Goal: Transaction & Acquisition: Purchase product/service

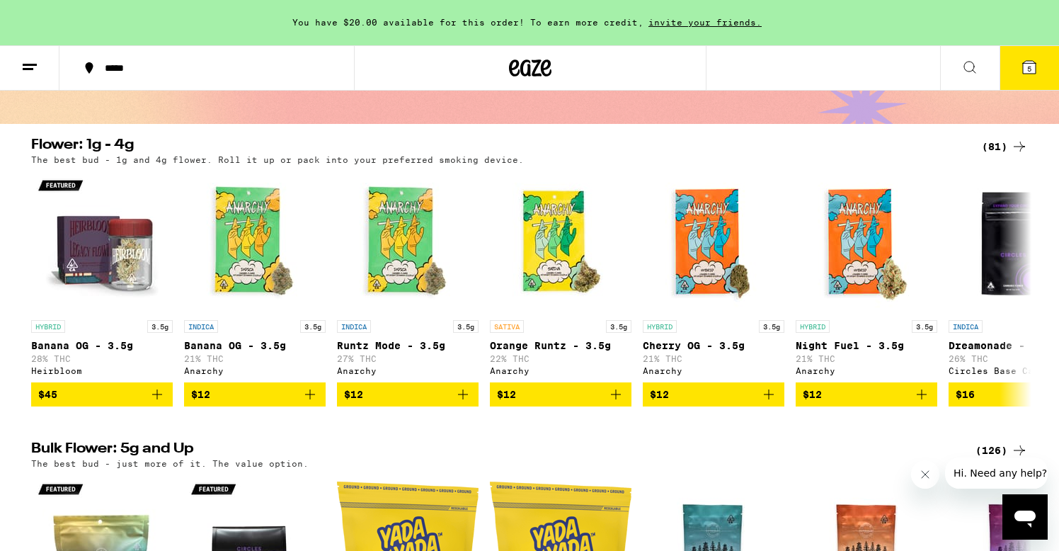
scroll to position [95, 0]
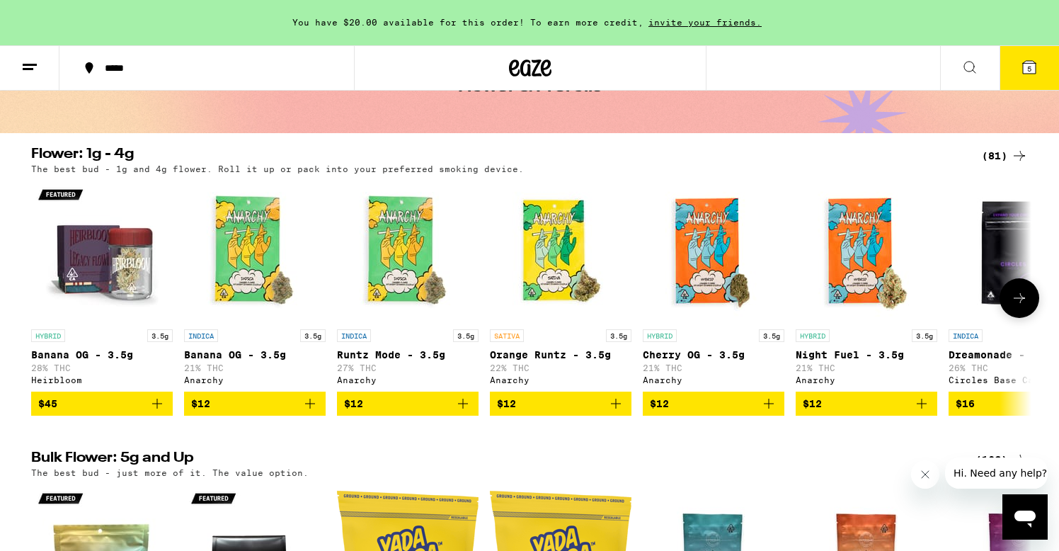
click at [868, 253] on img "Open page for Night Fuel - 3.5g from Anarchy" at bounding box center [867, 251] width 142 height 142
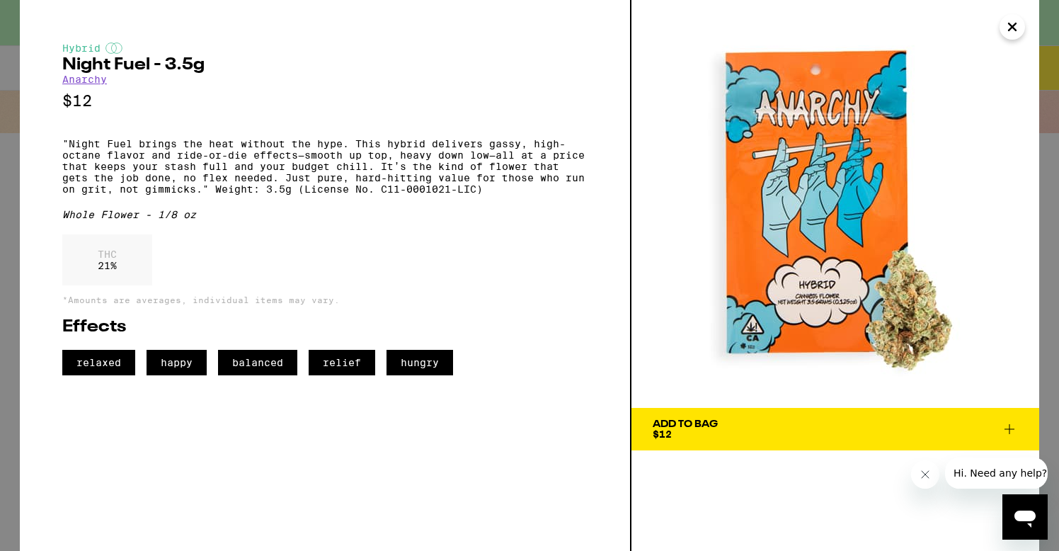
click at [1007, 28] on icon "Close" at bounding box center [1012, 26] width 17 height 21
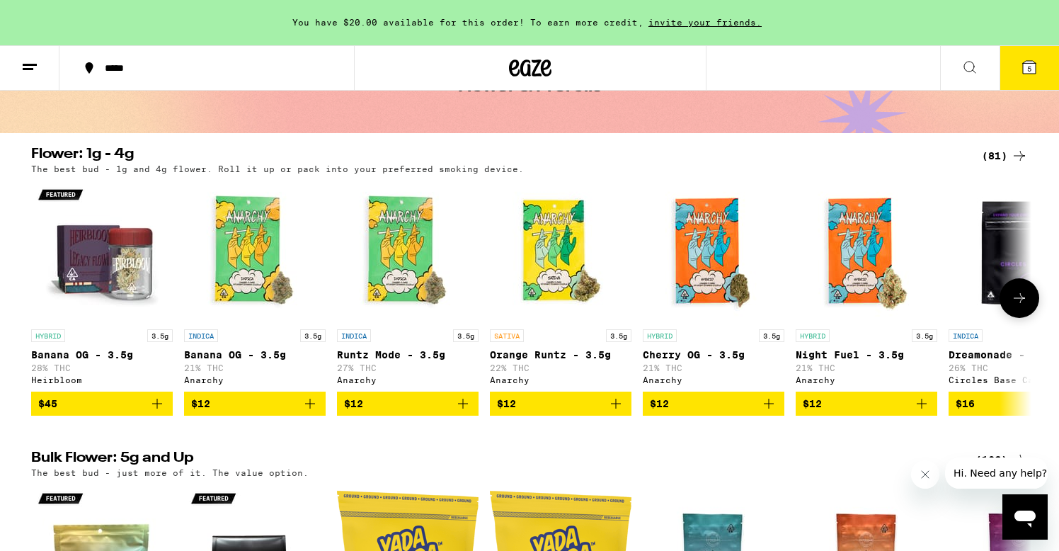
click at [1021, 306] on icon at bounding box center [1019, 297] width 17 height 17
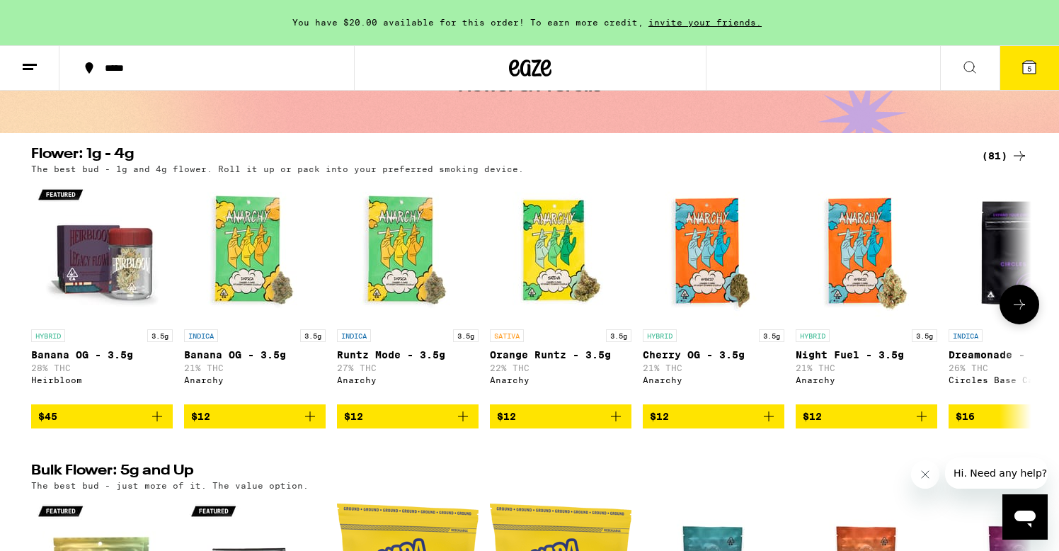
scroll to position [0, 842]
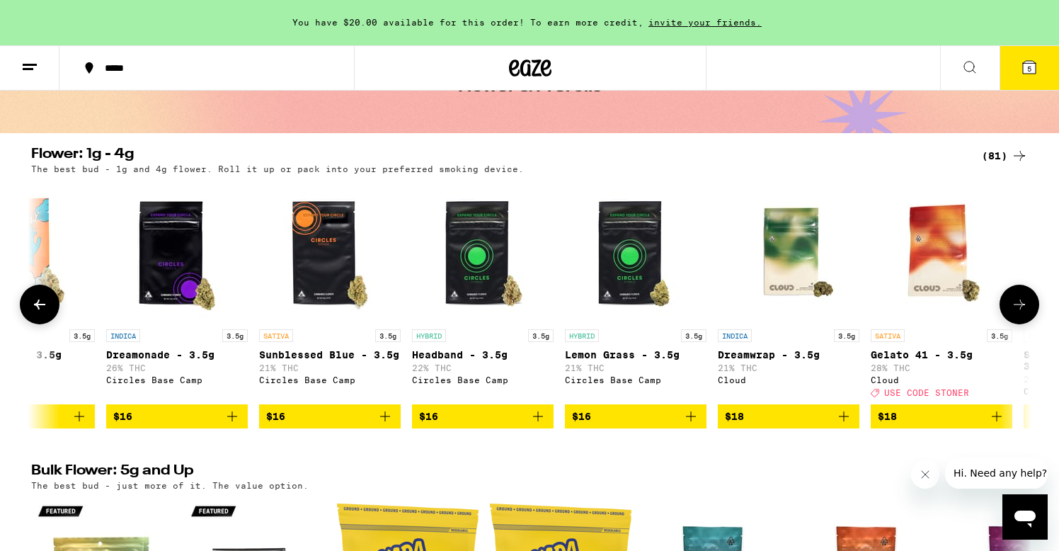
click at [1021, 307] on icon at bounding box center [1019, 304] width 11 height 10
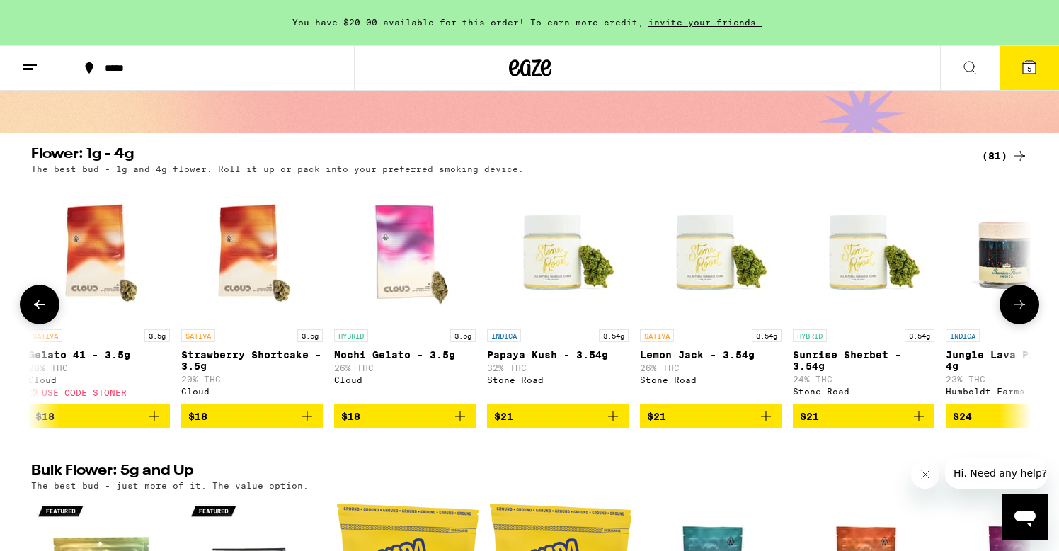
click at [1021, 307] on icon at bounding box center [1019, 304] width 11 height 10
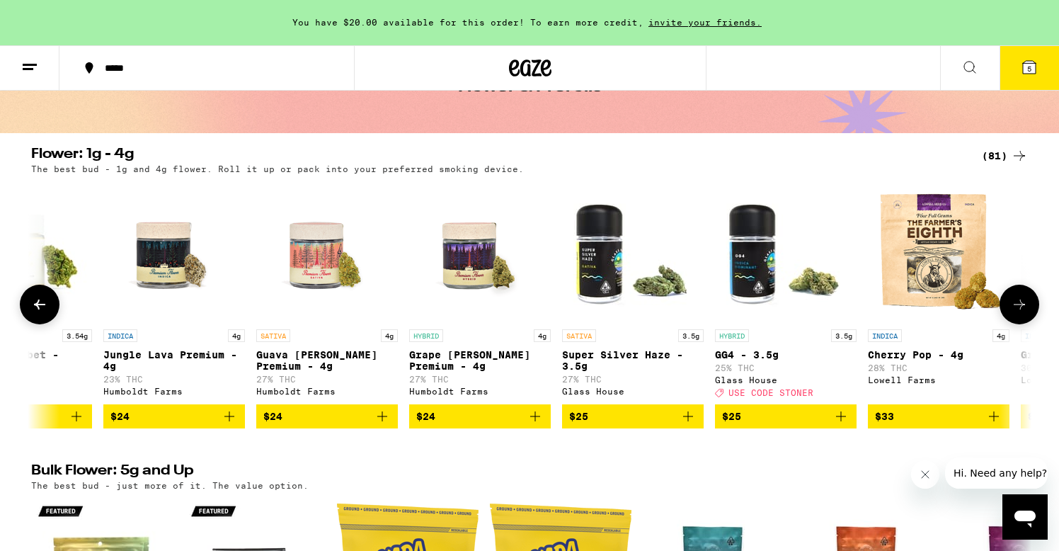
click at [771, 266] on img "Open page for GG4 - 3.5g from Glass House" at bounding box center [786, 251] width 142 height 142
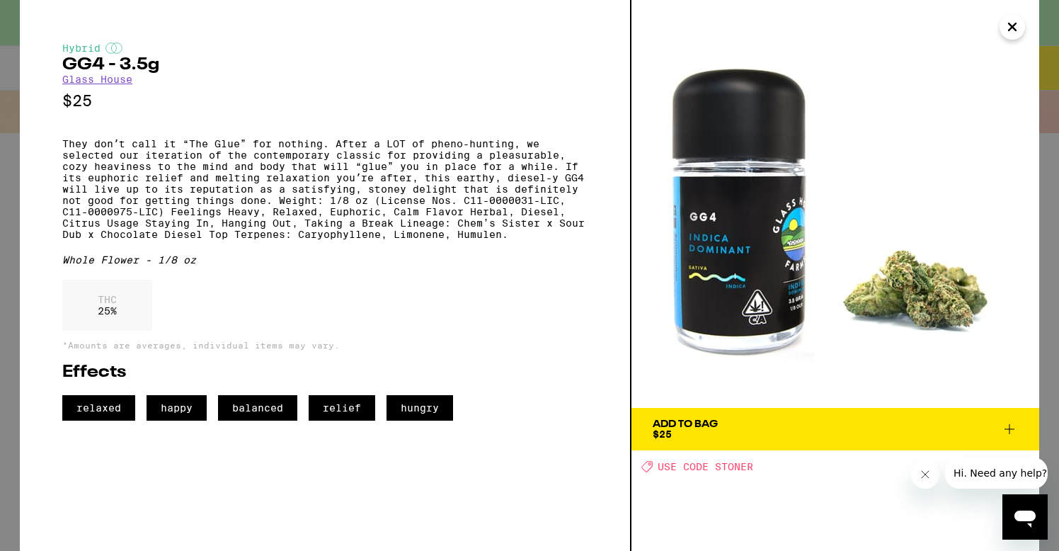
click at [1016, 24] on icon "Close" at bounding box center [1012, 26] width 7 height 7
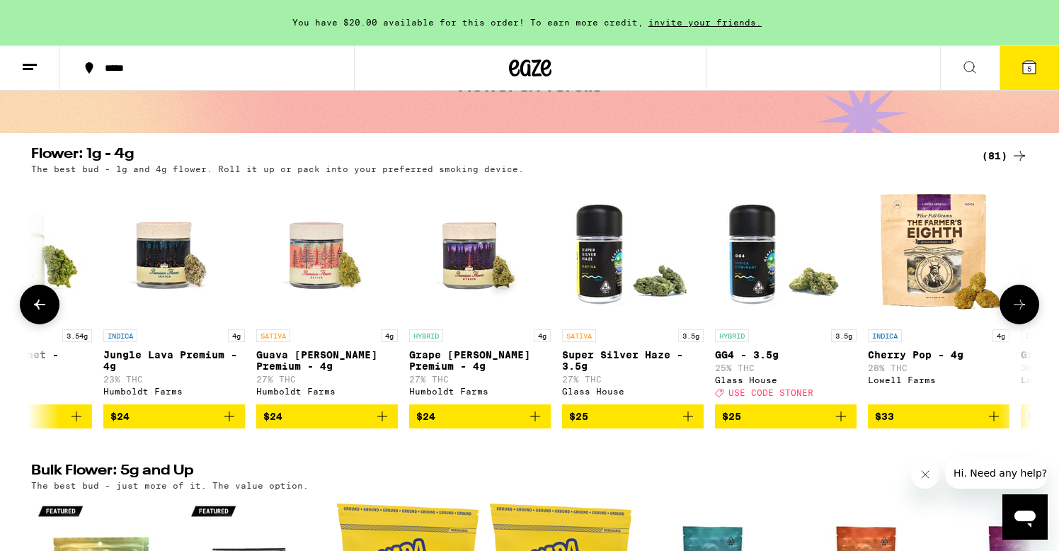
click at [593, 263] on img "Open page for Super Silver Haze - 3.5g from Glass House" at bounding box center [633, 251] width 142 height 142
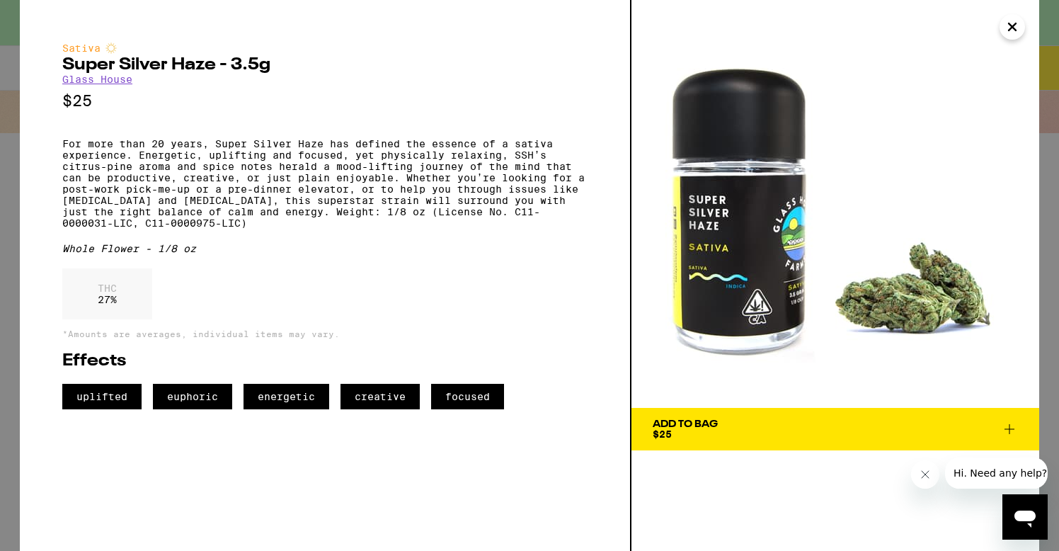
click at [1014, 435] on icon at bounding box center [1009, 428] width 17 height 17
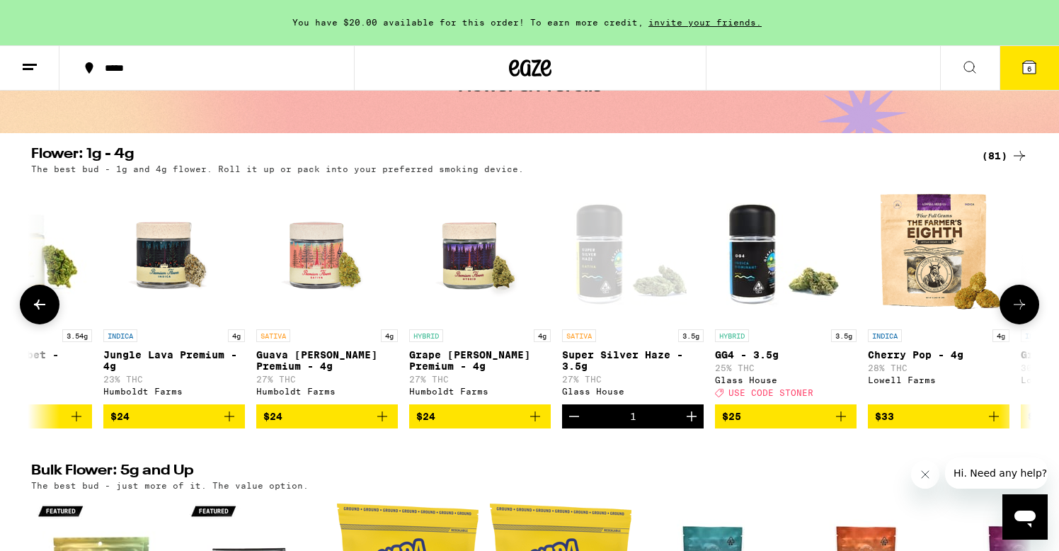
click at [1020, 309] on icon at bounding box center [1019, 304] width 11 height 10
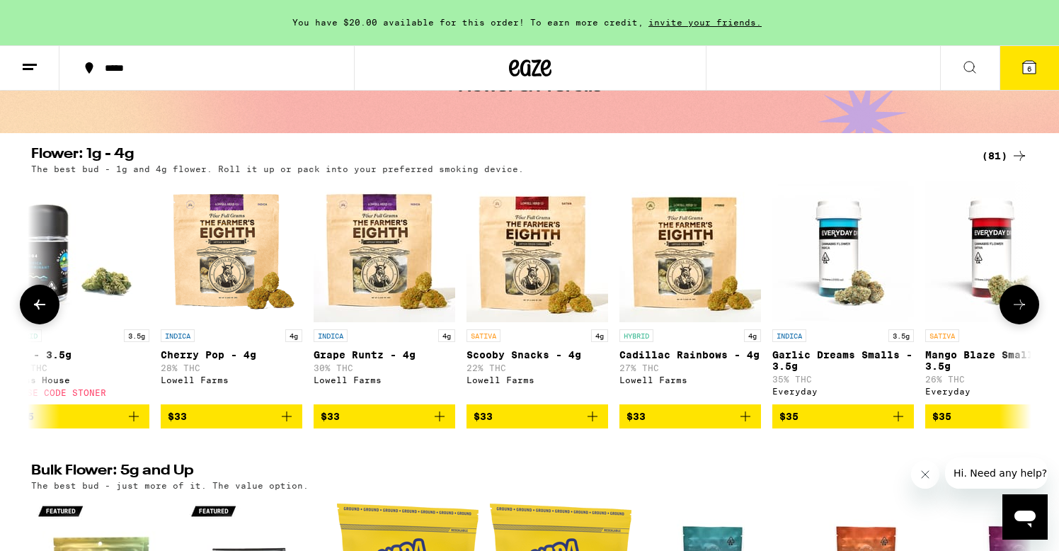
scroll to position [0, 3369]
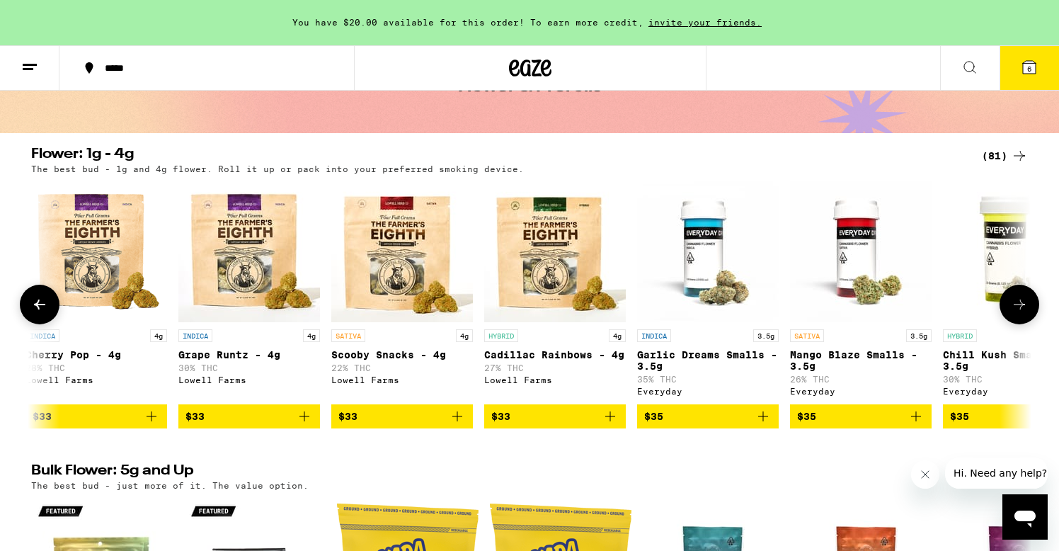
click at [1020, 309] on icon at bounding box center [1019, 304] width 11 height 10
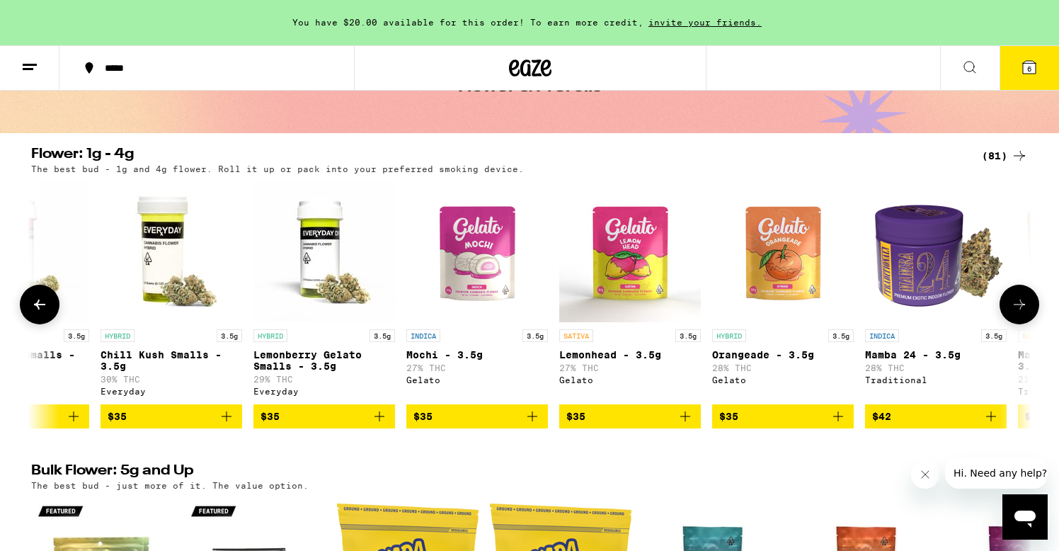
click at [1020, 309] on icon at bounding box center [1019, 304] width 11 height 10
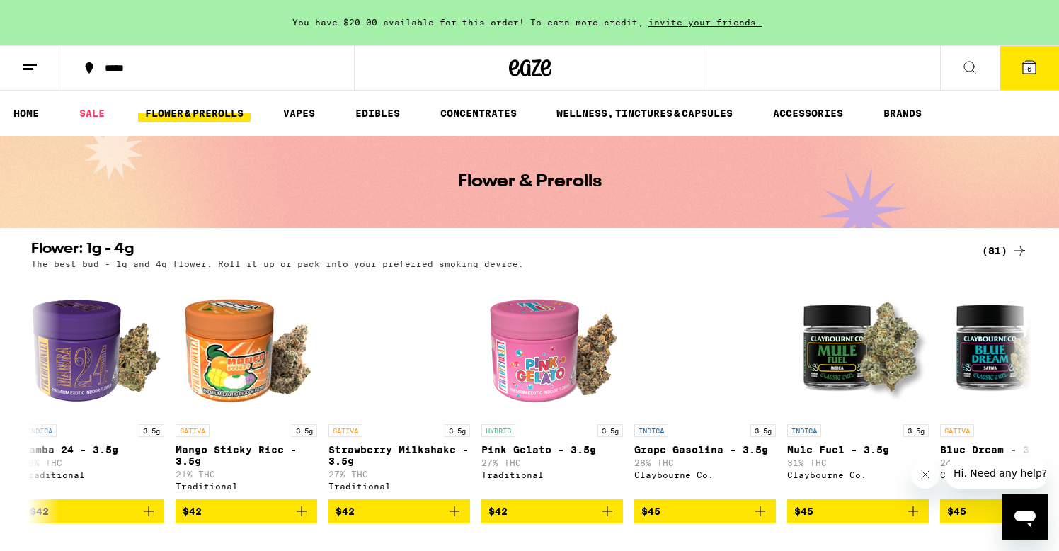
scroll to position [0, 0]
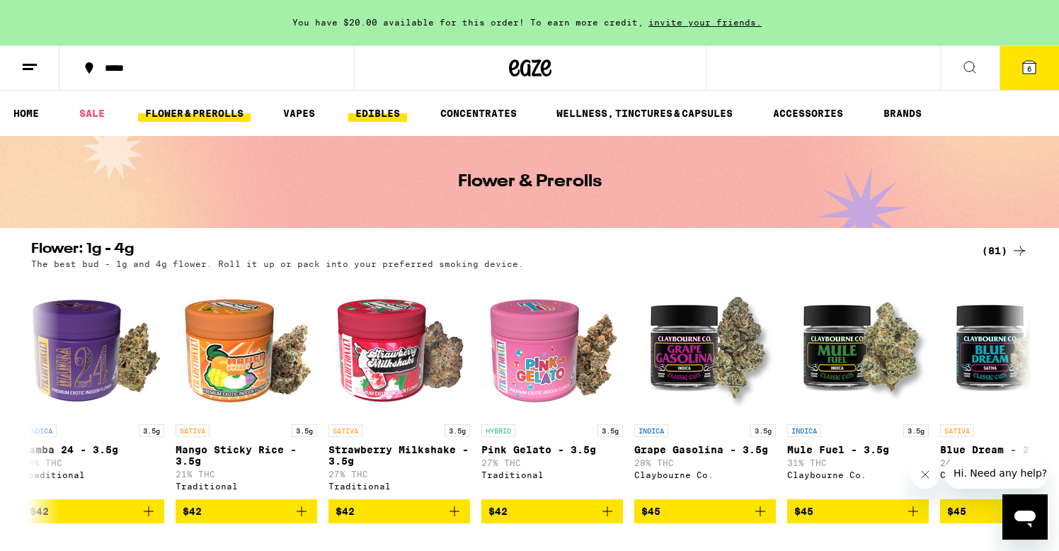
click at [387, 112] on link "EDIBLES" at bounding box center [377, 113] width 59 height 17
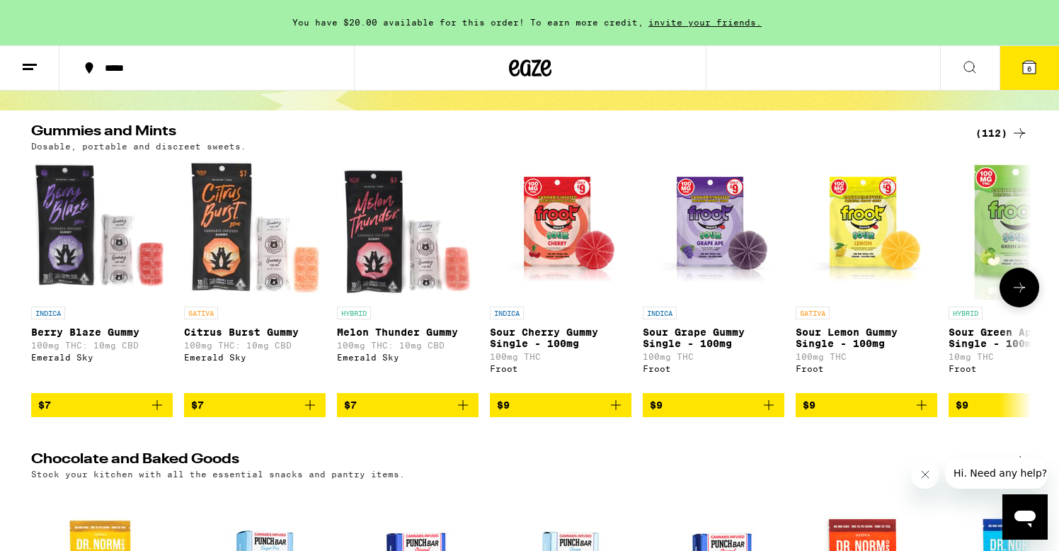
scroll to position [130, 0]
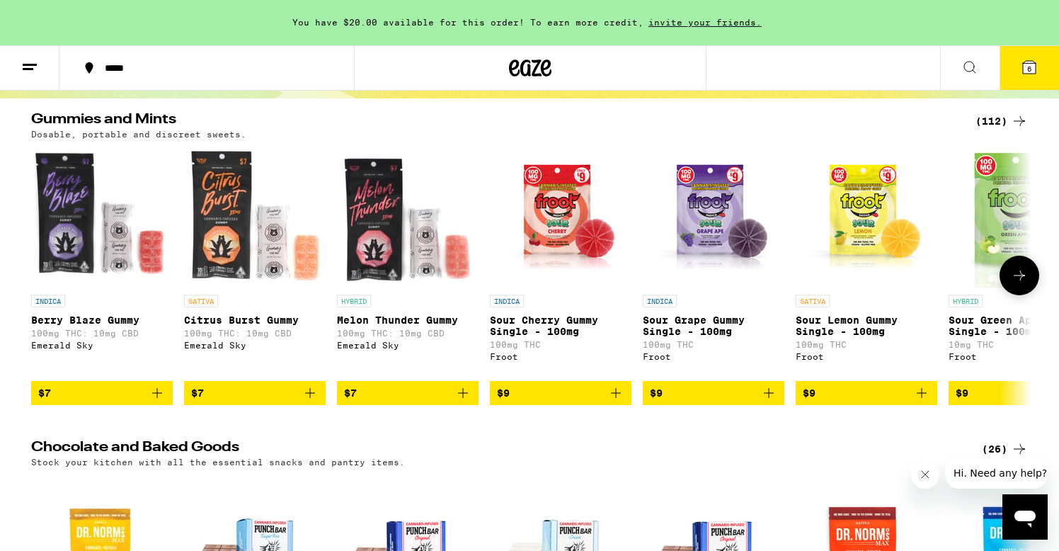
click at [1025, 277] on icon at bounding box center [1019, 275] width 17 height 17
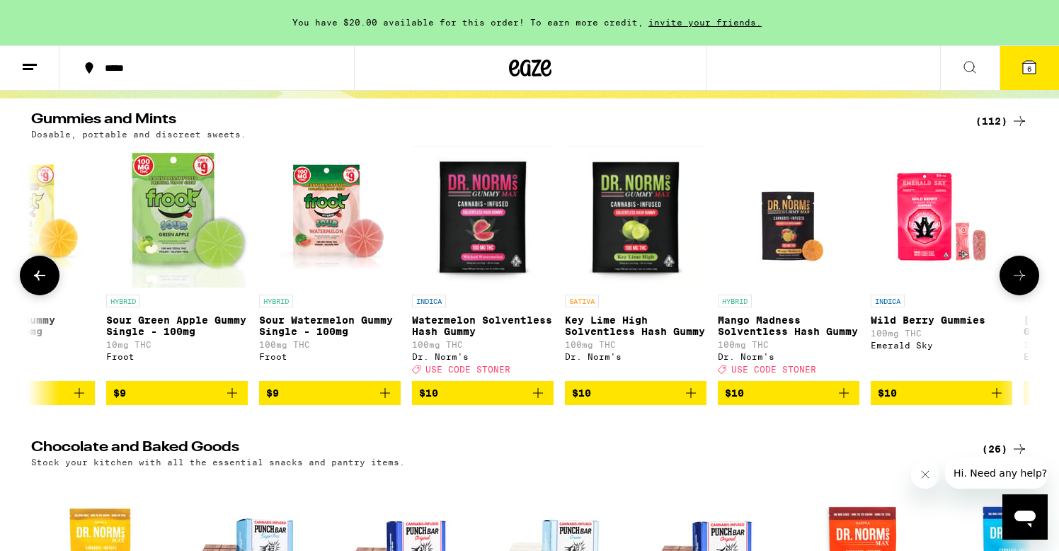
click at [1025, 277] on icon at bounding box center [1019, 275] width 17 height 17
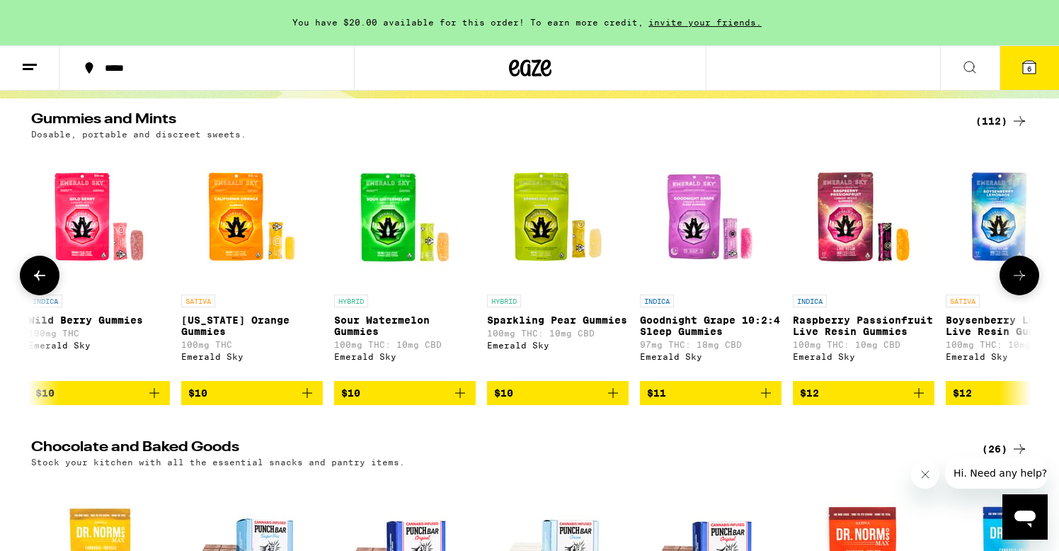
click at [1025, 277] on icon at bounding box center [1019, 275] width 17 height 17
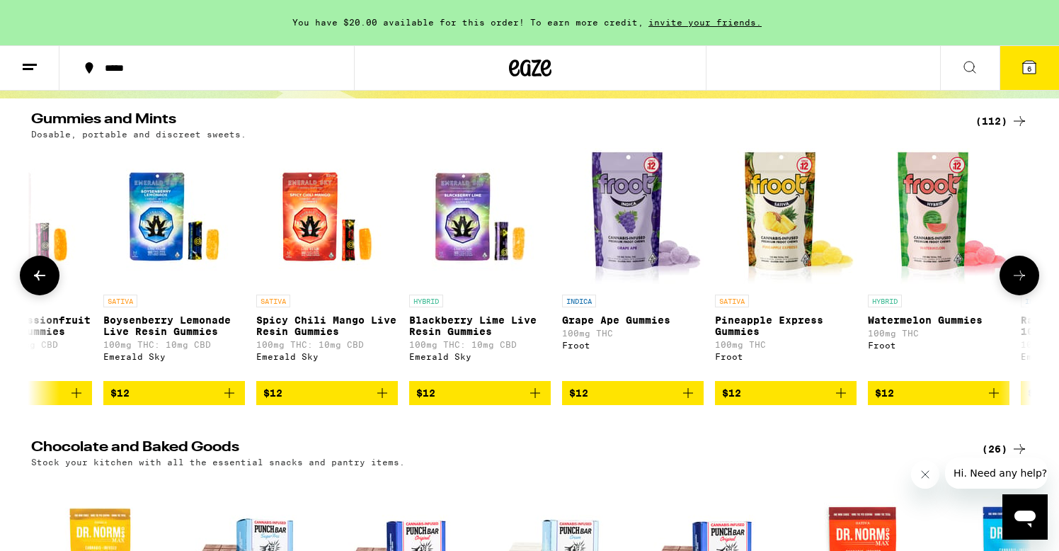
click at [1025, 277] on icon at bounding box center [1019, 275] width 17 height 17
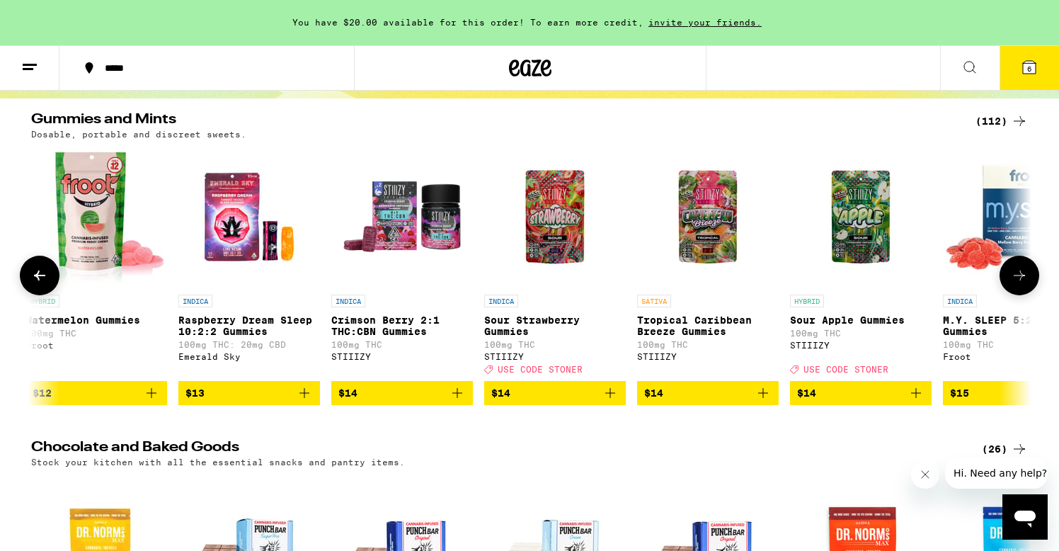
click at [1025, 277] on icon at bounding box center [1019, 275] width 17 height 17
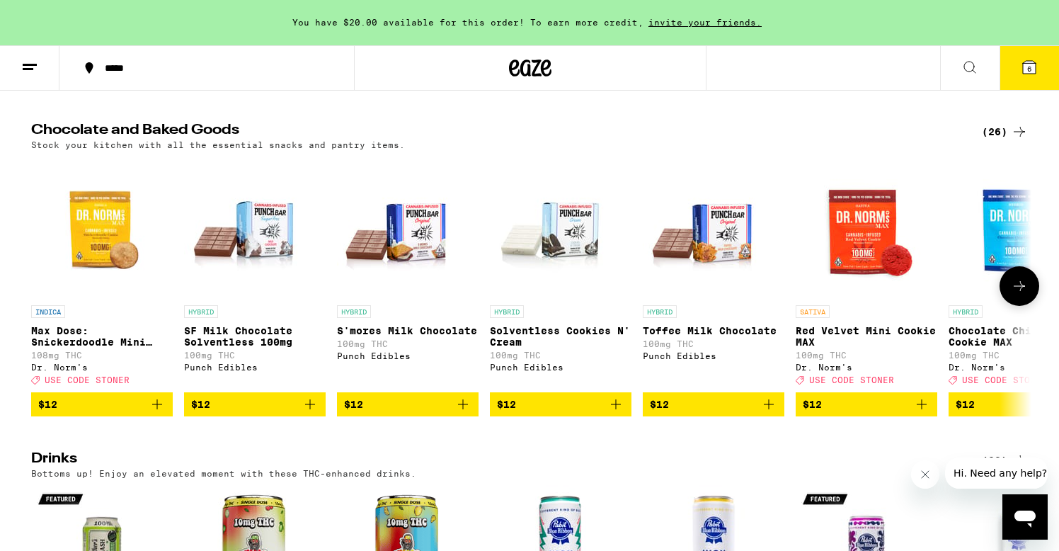
scroll to position [449, 0]
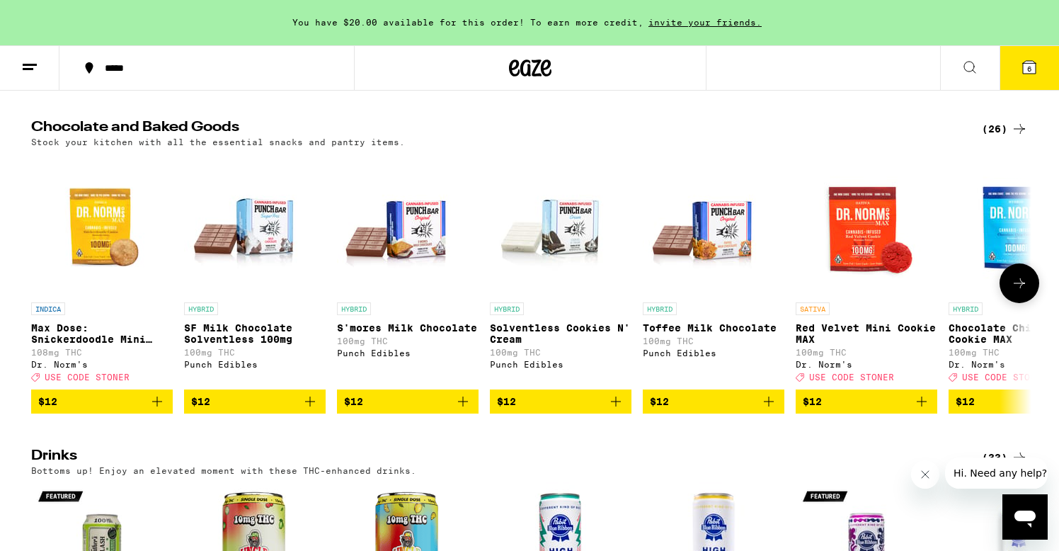
click at [1022, 288] on icon at bounding box center [1019, 283] width 11 height 10
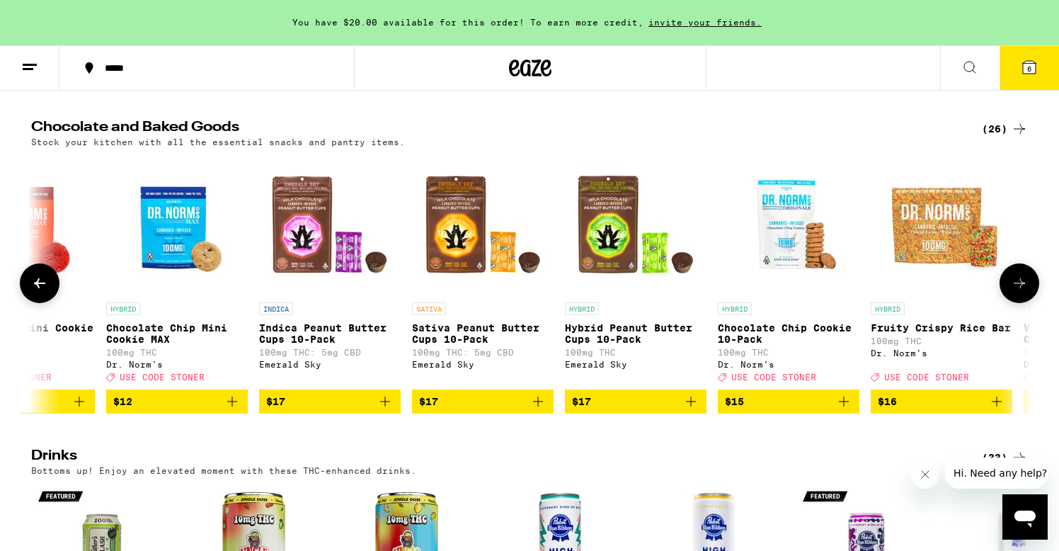
click at [1022, 288] on icon at bounding box center [1019, 283] width 11 height 10
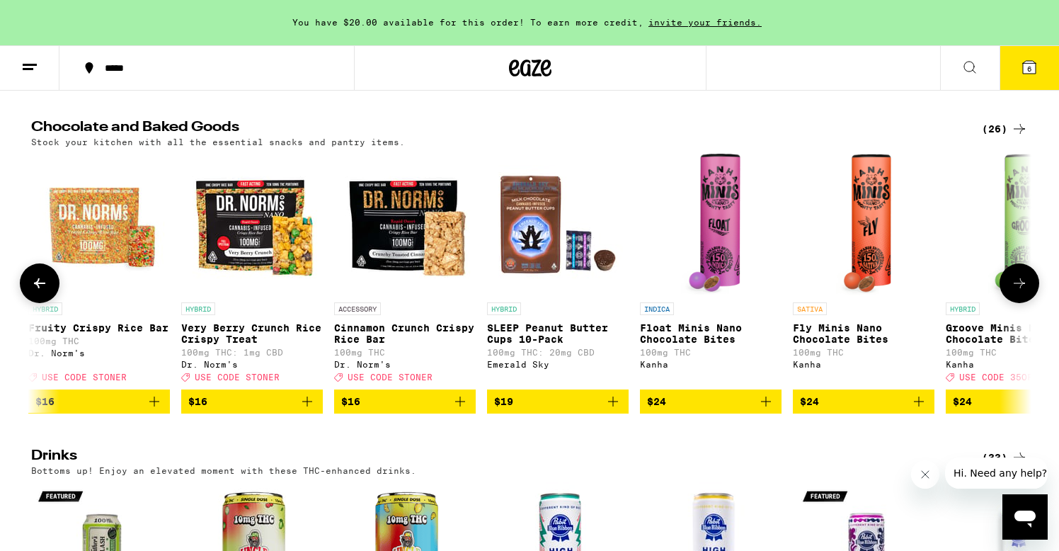
click at [1022, 288] on icon at bounding box center [1019, 283] width 11 height 10
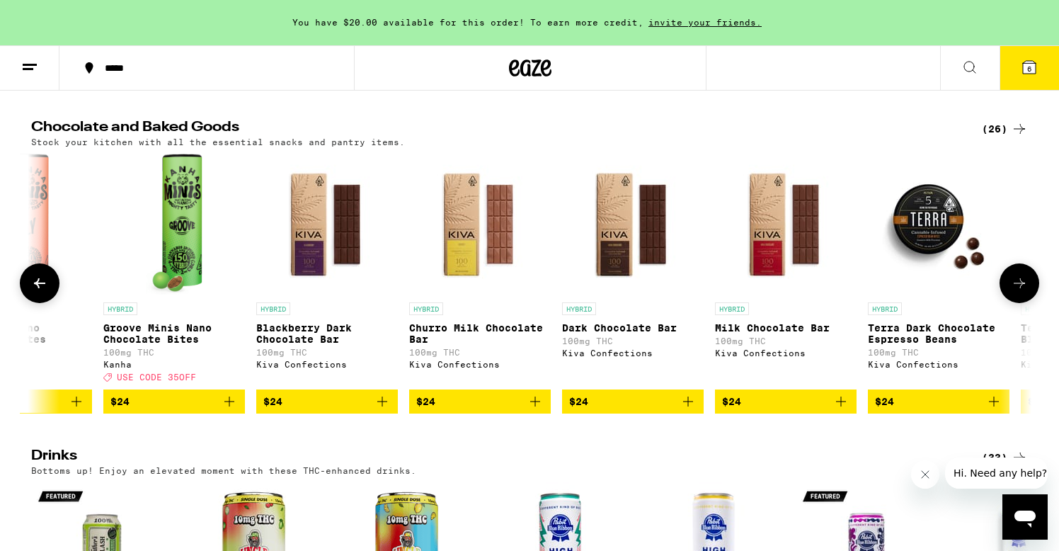
click at [1022, 288] on icon at bounding box center [1019, 283] width 11 height 10
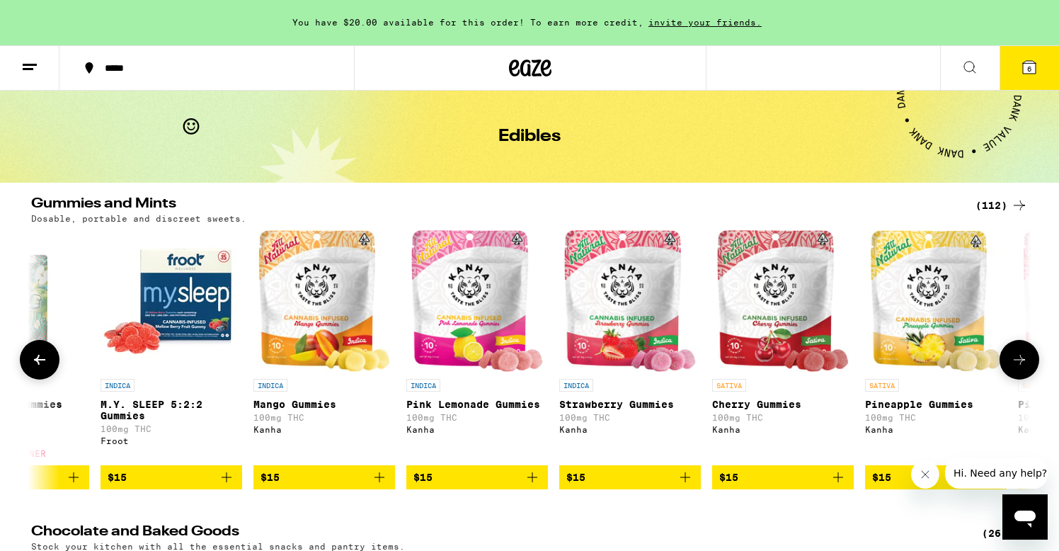
scroll to position [65, 0]
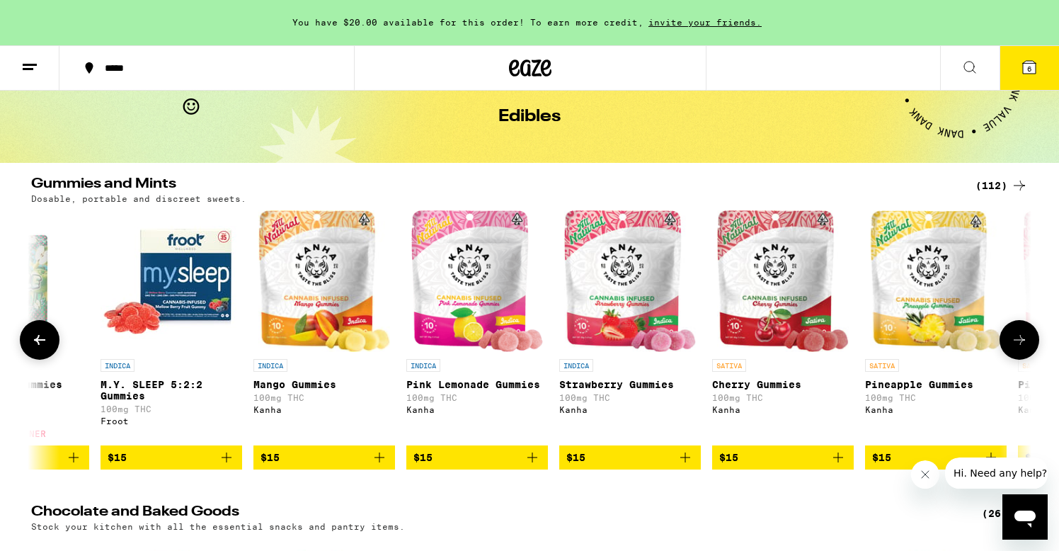
click at [1017, 336] on button at bounding box center [1019, 340] width 40 height 40
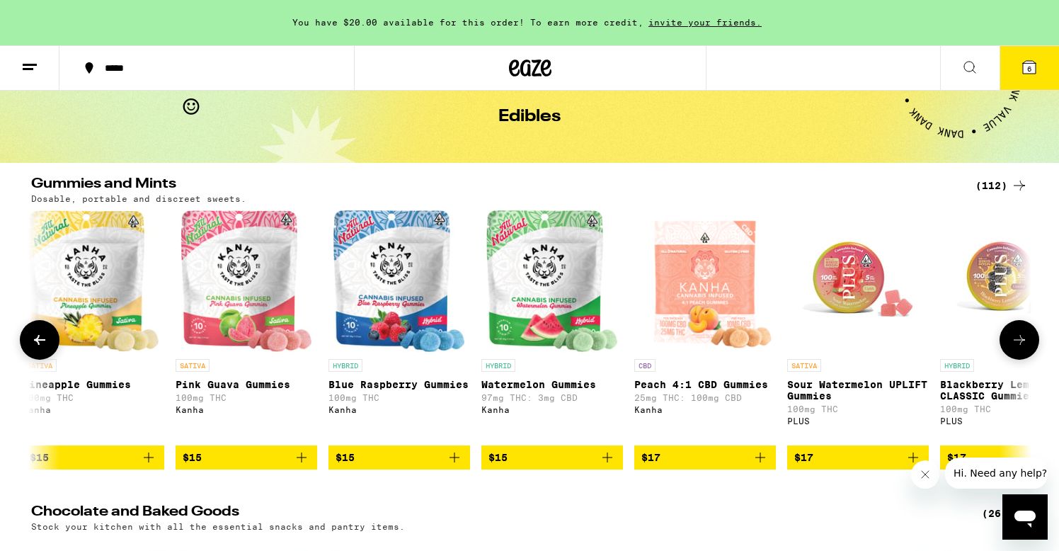
click at [1016, 336] on button at bounding box center [1019, 340] width 40 height 40
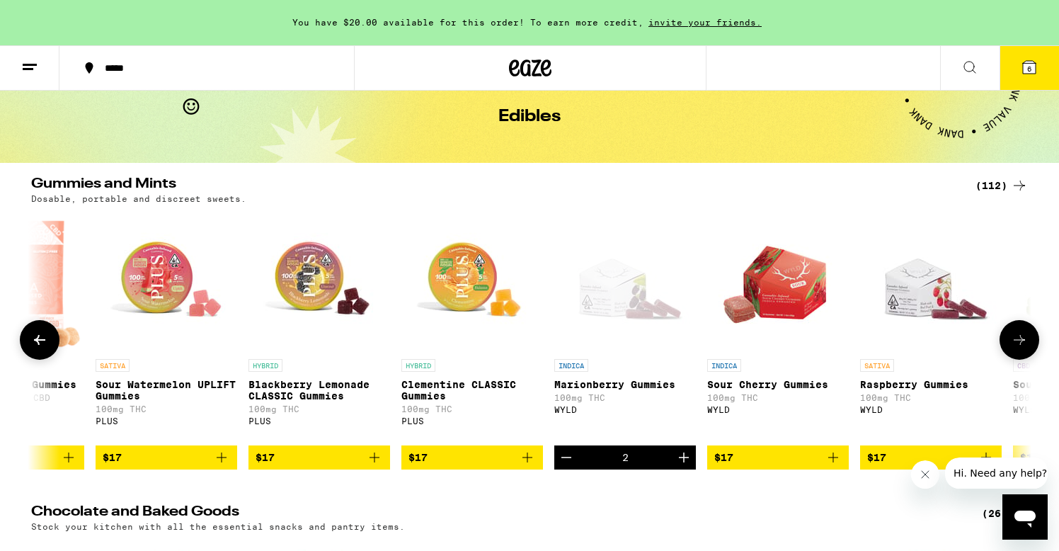
scroll to position [0, 5896]
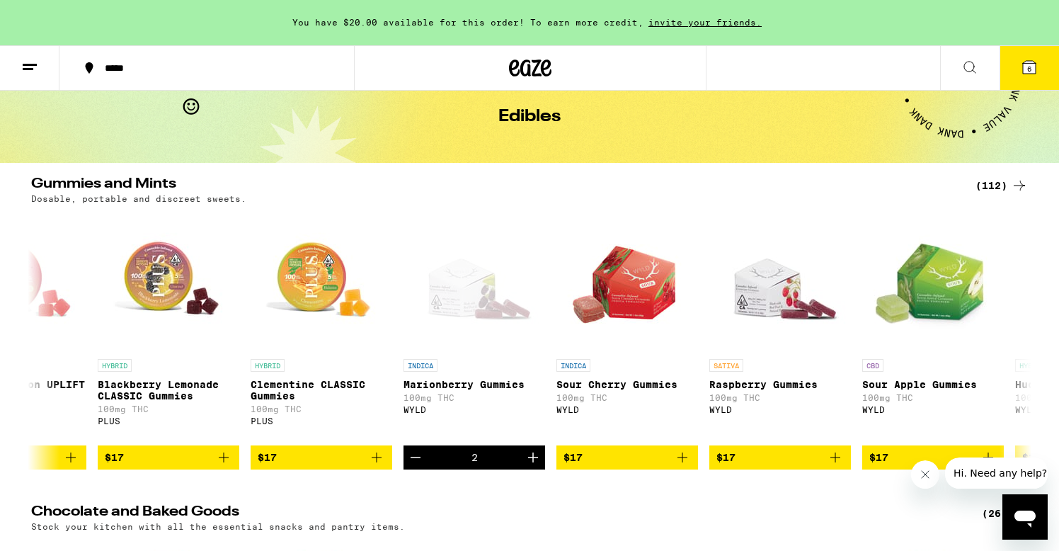
click at [1033, 59] on icon at bounding box center [1029, 67] width 17 height 17
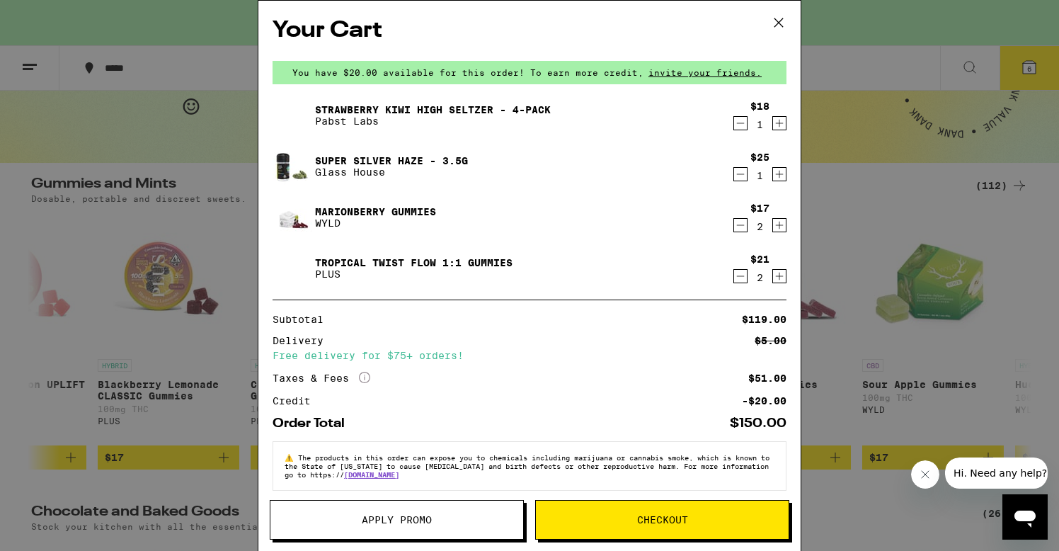
click at [740, 220] on icon "Decrement" at bounding box center [740, 225] width 13 height 17
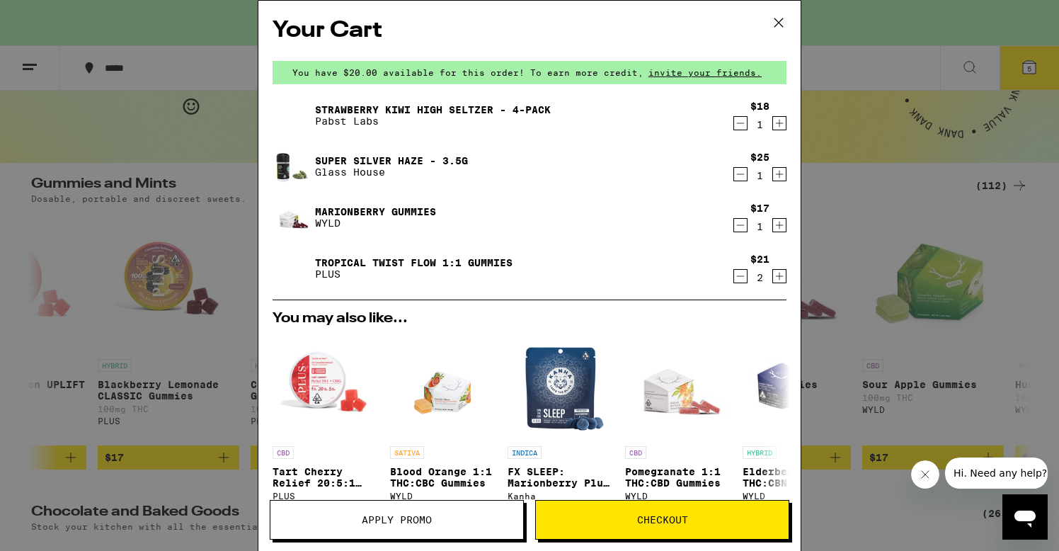
click at [739, 274] on icon "Decrement" at bounding box center [740, 276] width 13 height 17
click at [738, 123] on icon "Decrement" at bounding box center [741, 123] width 8 height 0
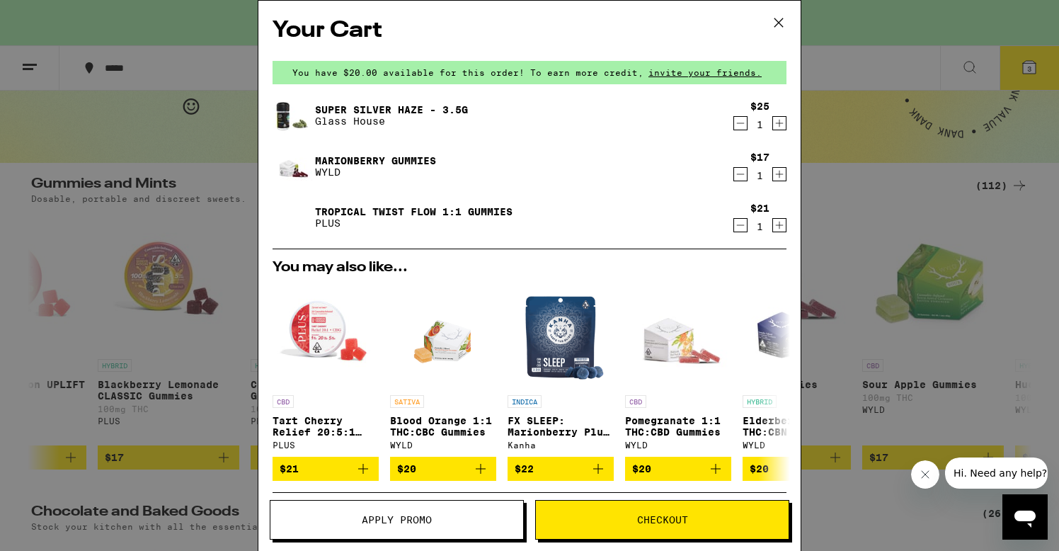
click at [665, 522] on span "Checkout" at bounding box center [662, 520] width 51 height 10
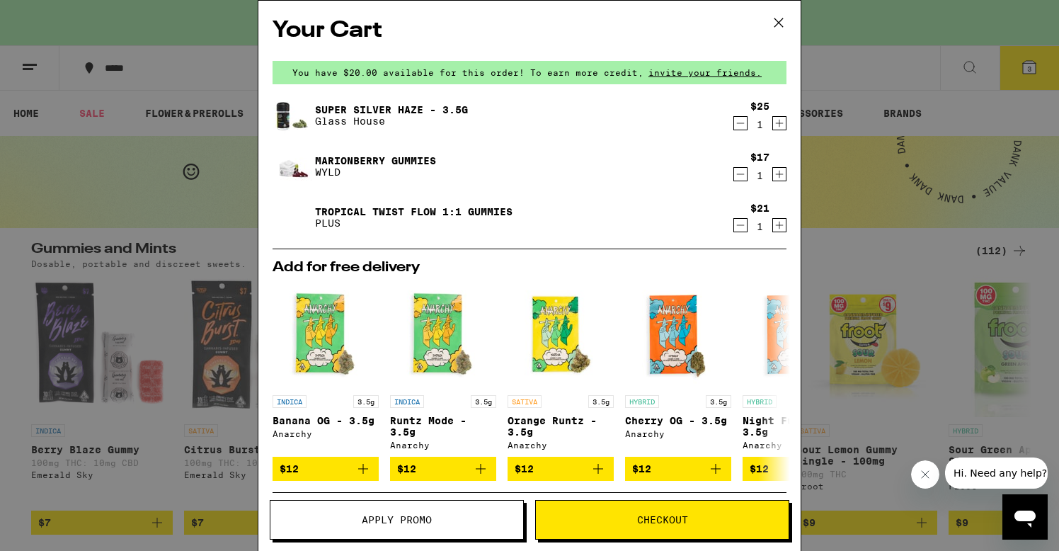
click at [779, 23] on icon at bounding box center [778, 22] width 21 height 21
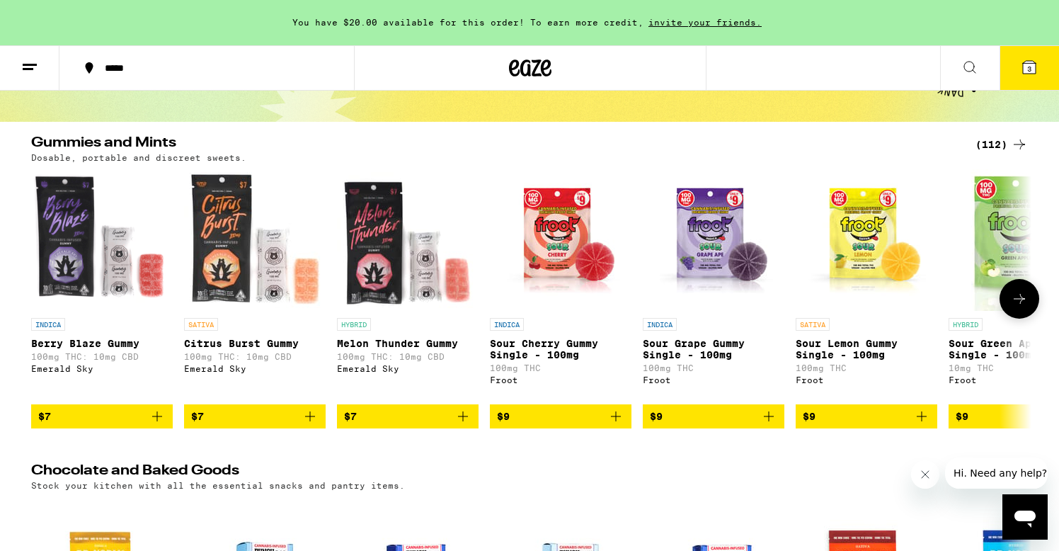
scroll to position [132, 0]
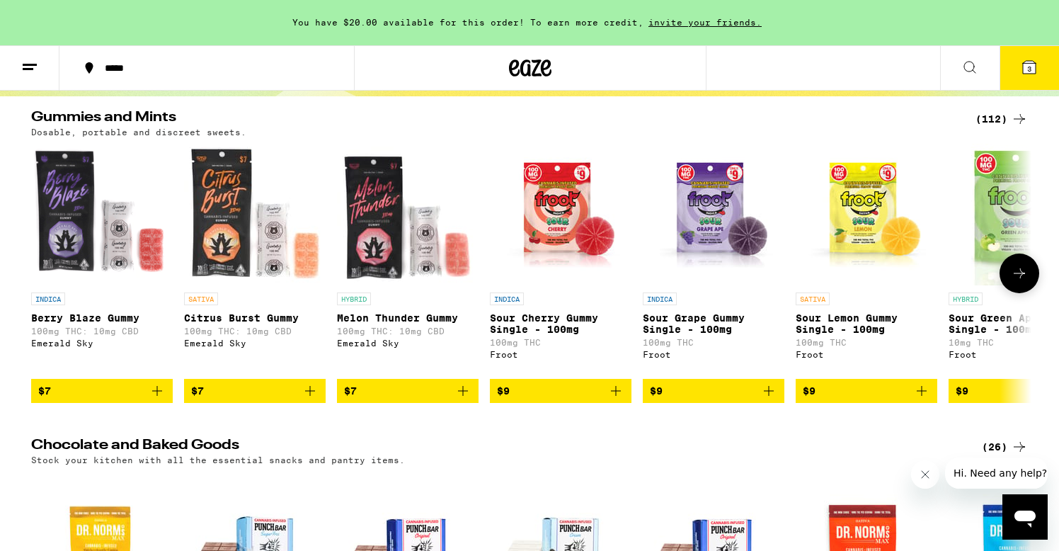
click at [1016, 282] on icon at bounding box center [1019, 273] width 17 height 17
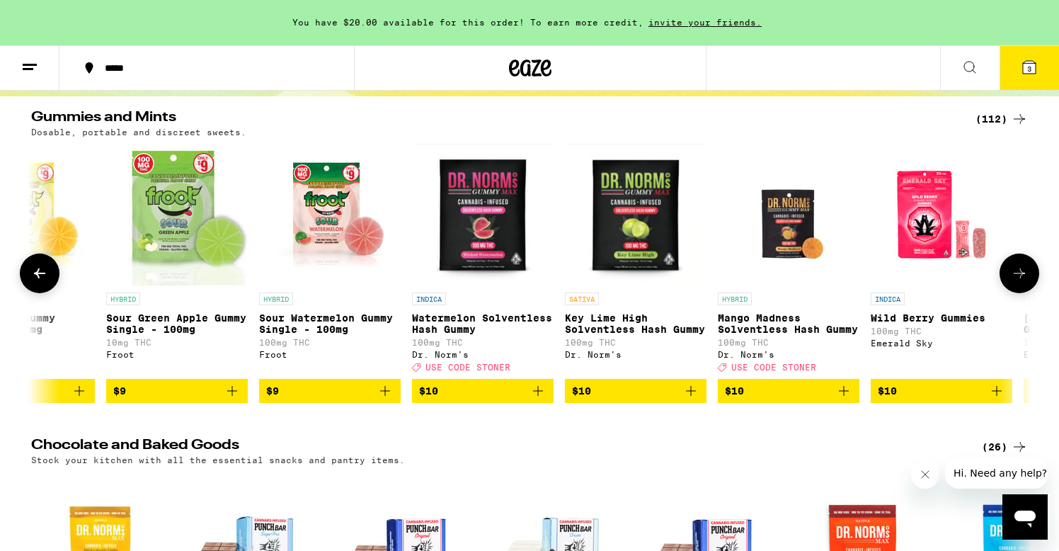
click at [1016, 282] on icon at bounding box center [1019, 273] width 17 height 17
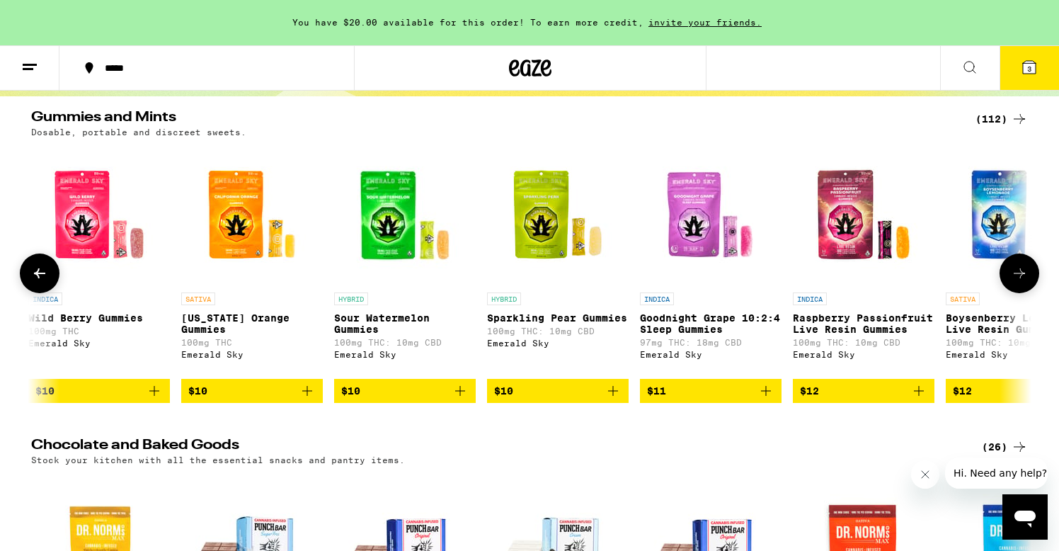
click at [1016, 282] on icon at bounding box center [1019, 273] width 17 height 17
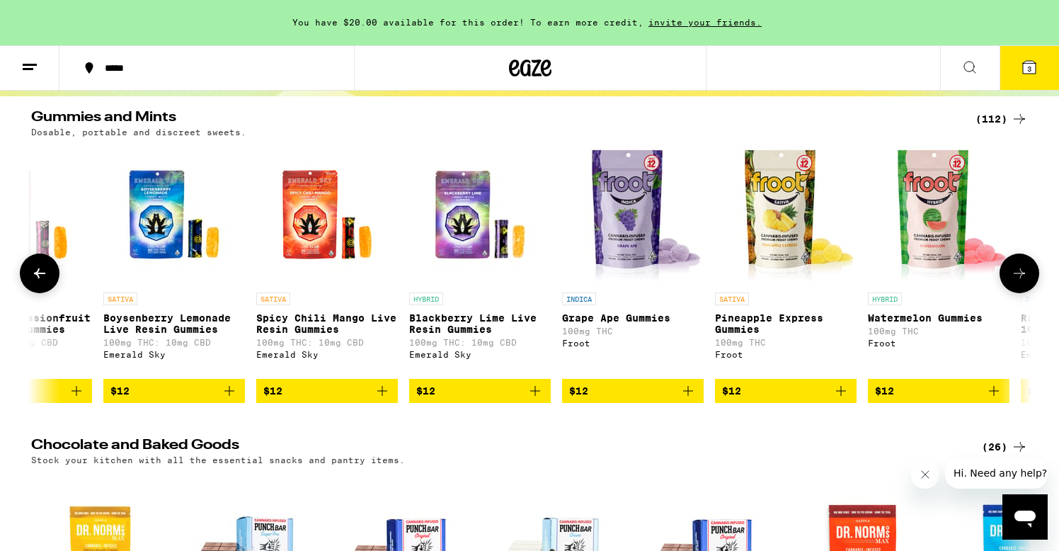
click at [1016, 282] on icon at bounding box center [1019, 273] width 17 height 17
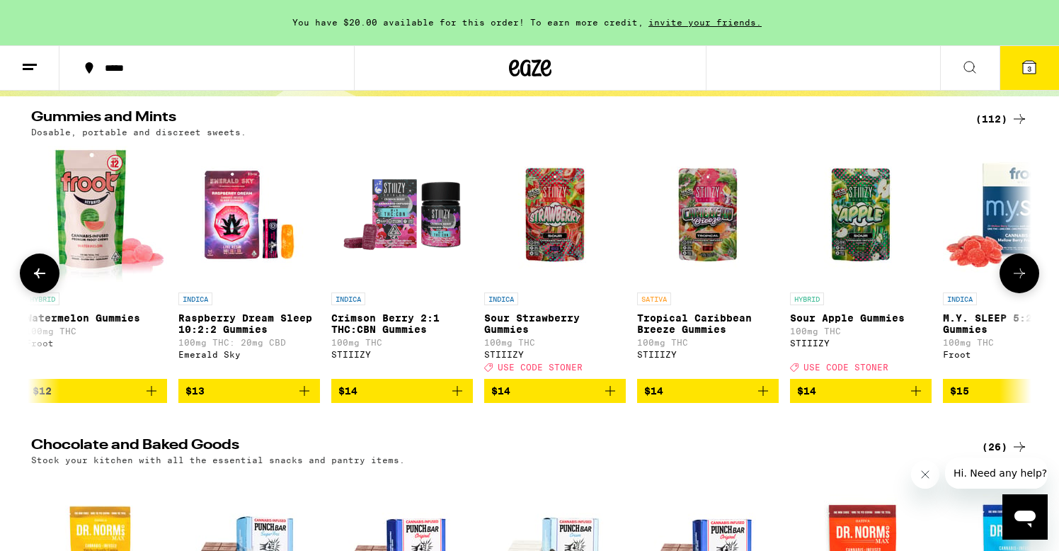
click at [1016, 282] on icon at bounding box center [1019, 273] width 17 height 17
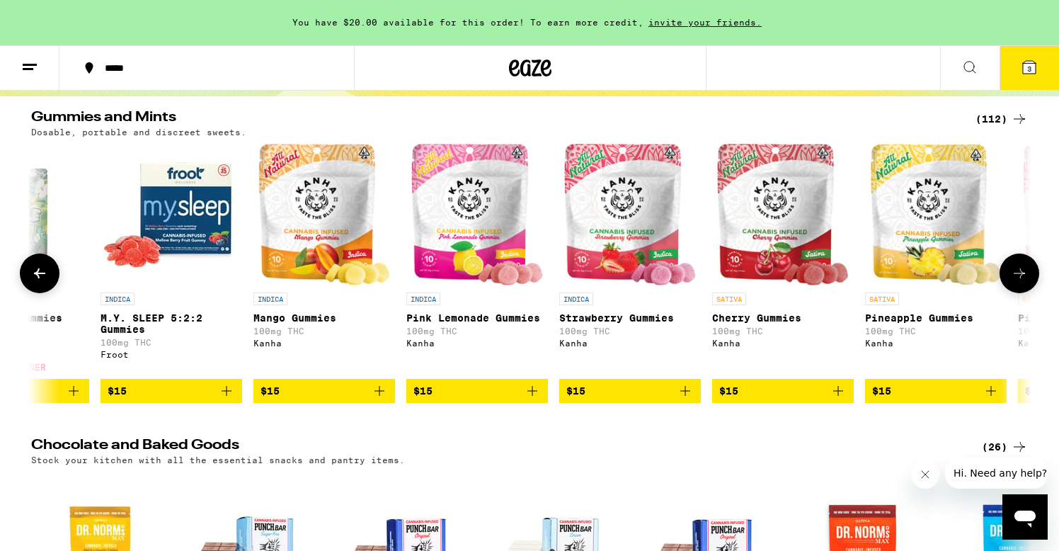
click at [1016, 282] on icon at bounding box center [1019, 273] width 17 height 17
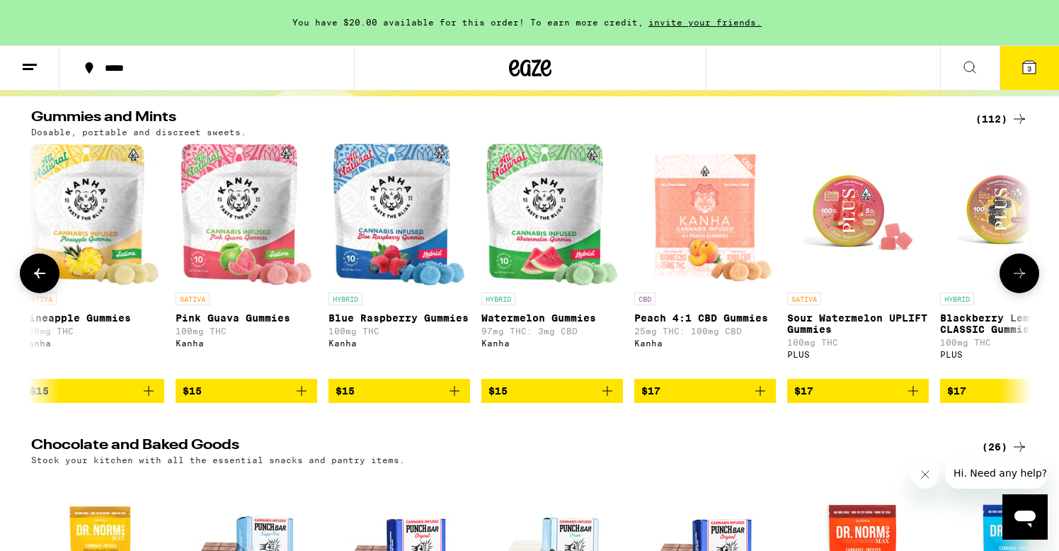
click at [1016, 282] on icon at bounding box center [1019, 273] width 17 height 17
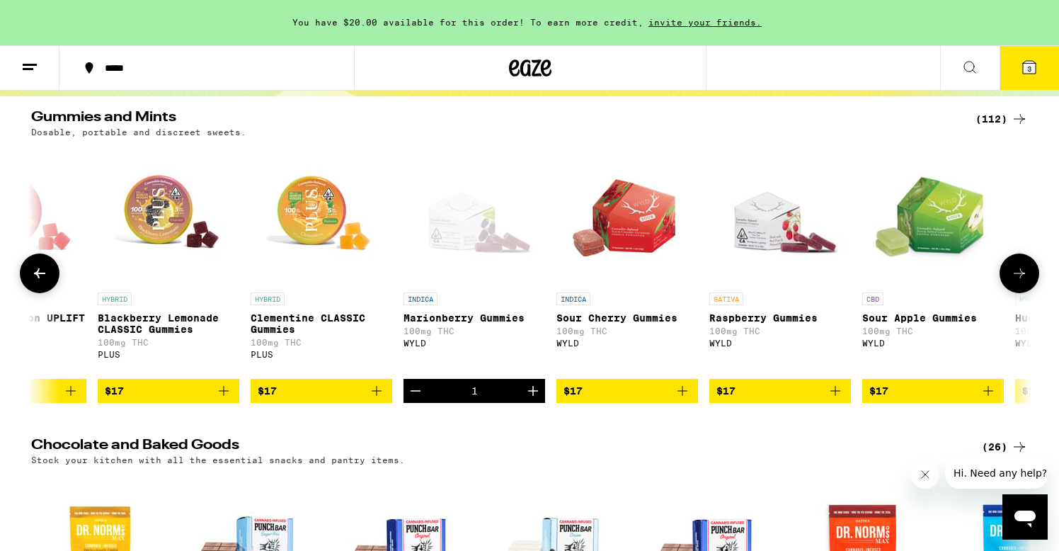
click at [1016, 282] on icon at bounding box center [1019, 273] width 17 height 17
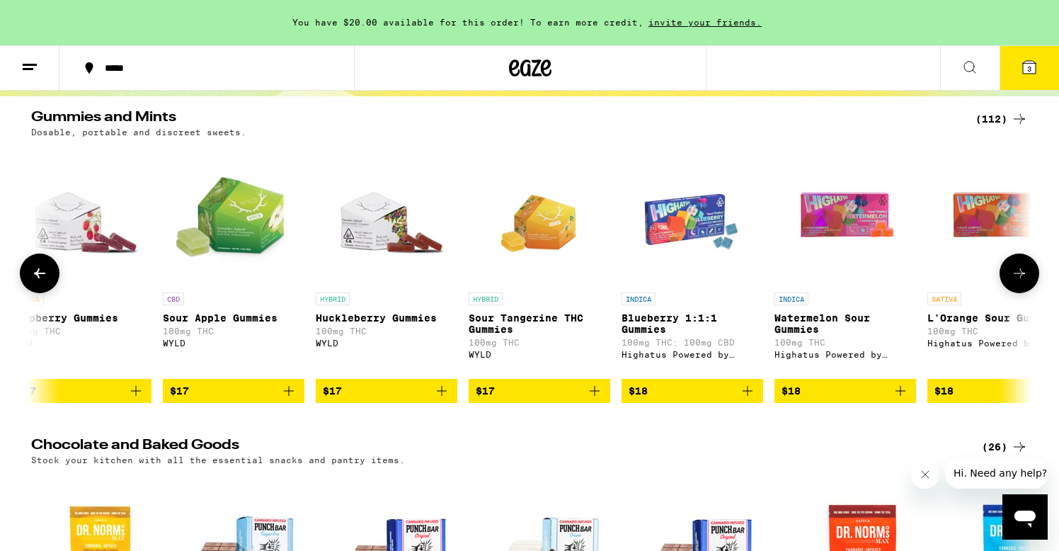
scroll to position [0, 6738]
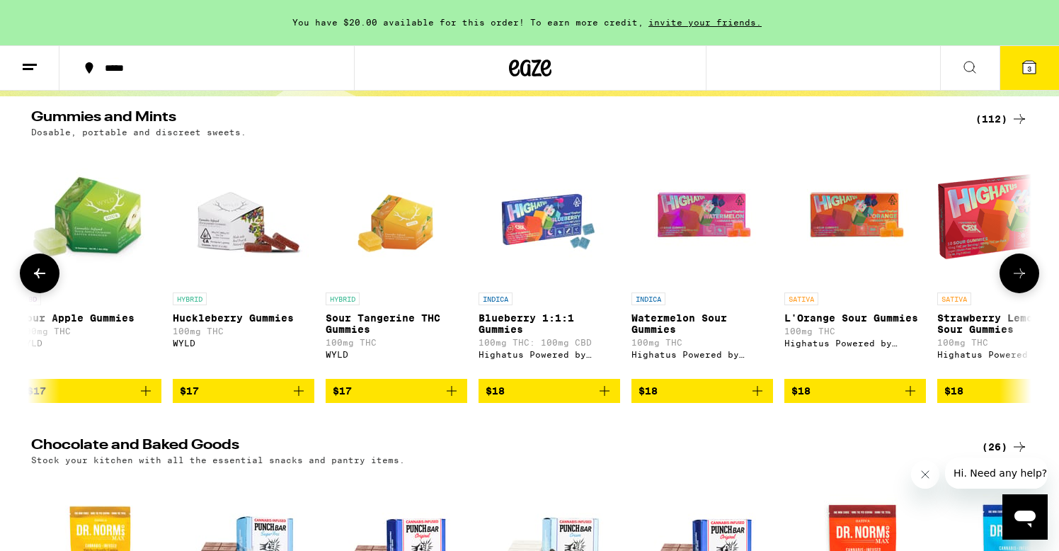
click at [1016, 282] on icon at bounding box center [1019, 273] width 17 height 17
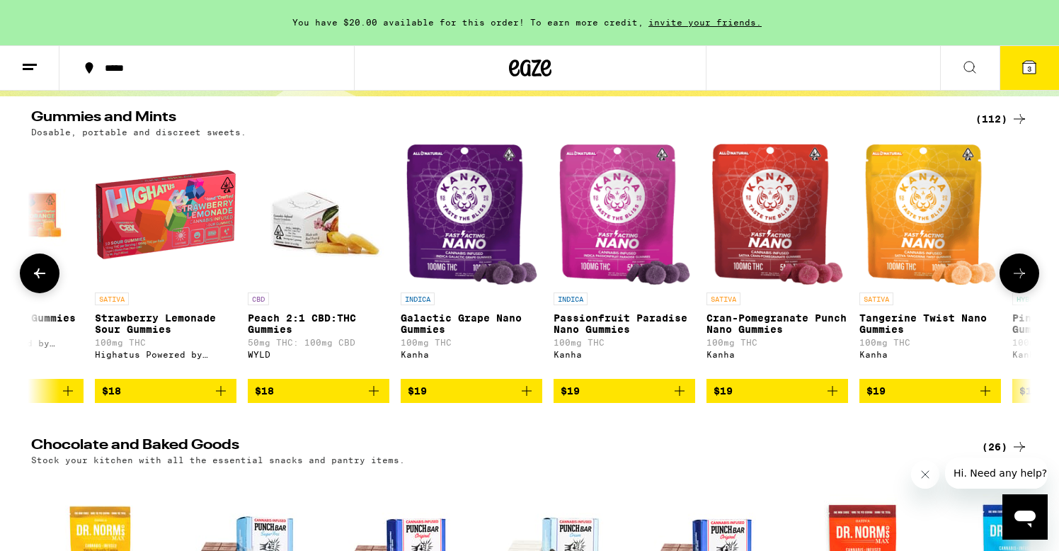
click at [1016, 282] on icon at bounding box center [1019, 273] width 17 height 17
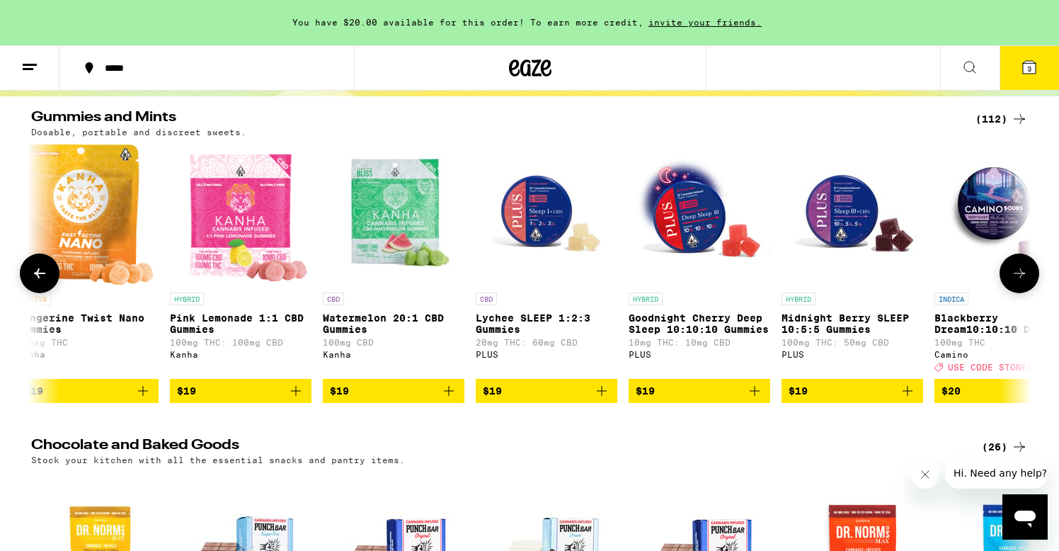
click at [1016, 282] on icon at bounding box center [1019, 273] width 17 height 17
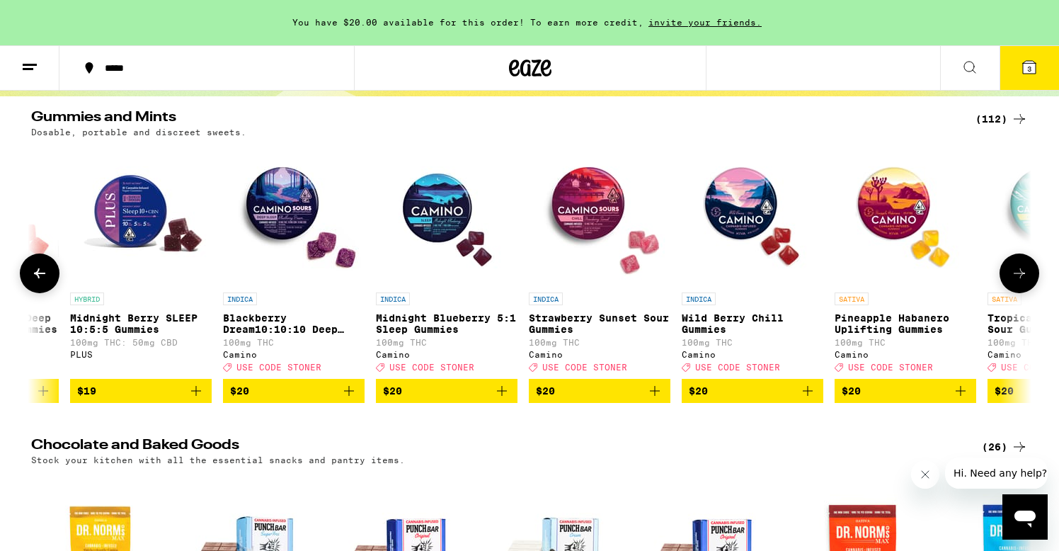
scroll to position [0, 9265]
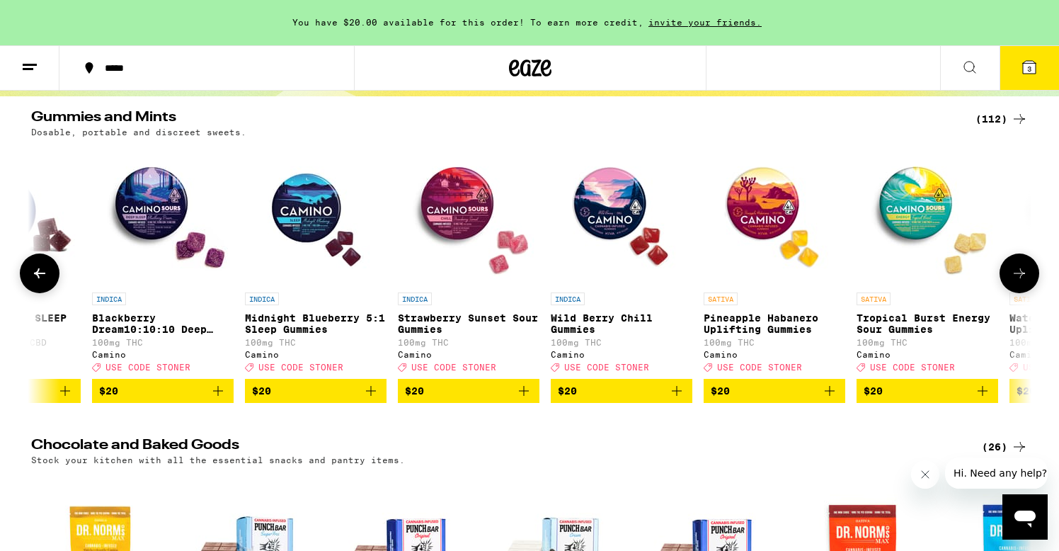
click at [1016, 282] on icon at bounding box center [1019, 273] width 17 height 17
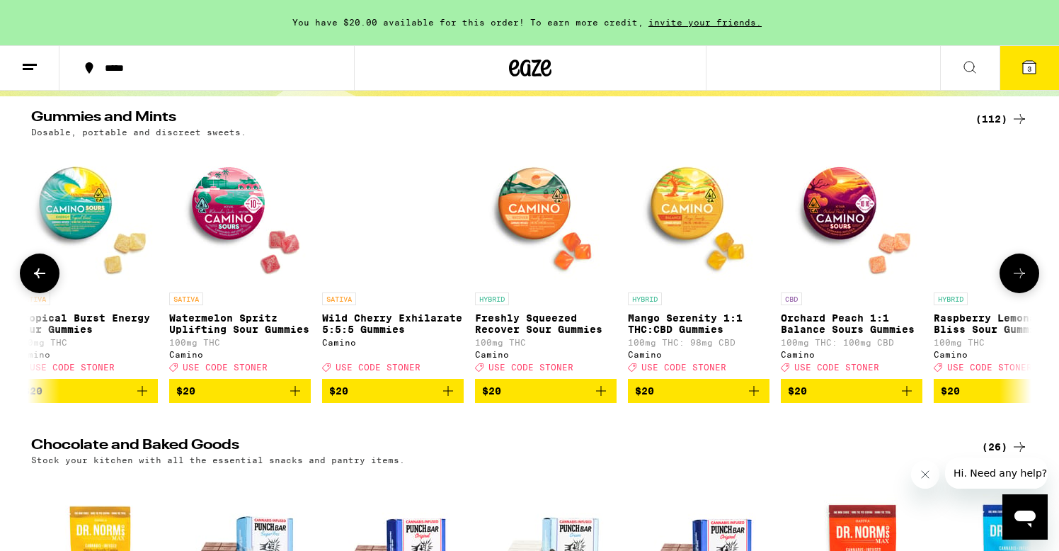
scroll to position [0, 10107]
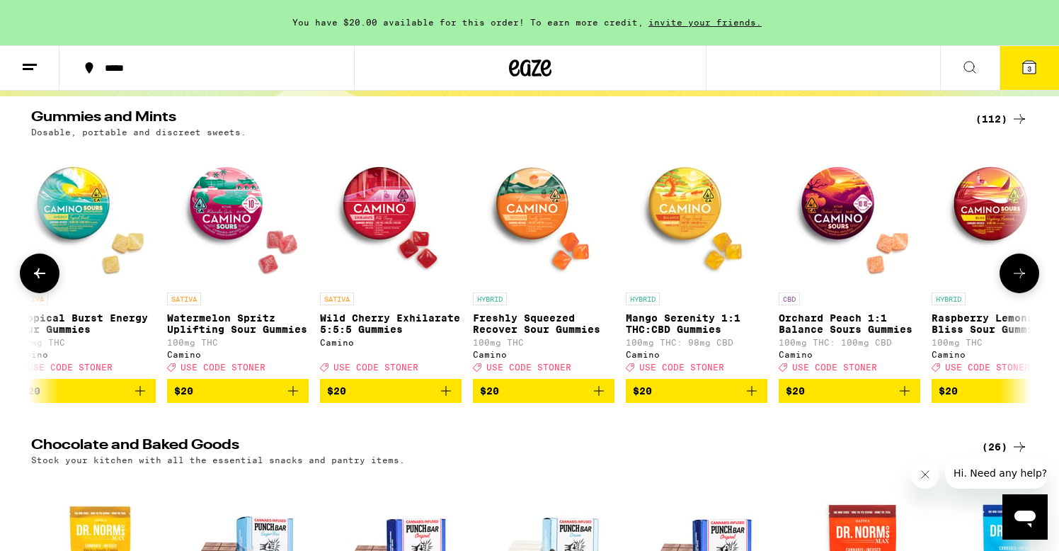
click at [1016, 282] on icon at bounding box center [1019, 273] width 17 height 17
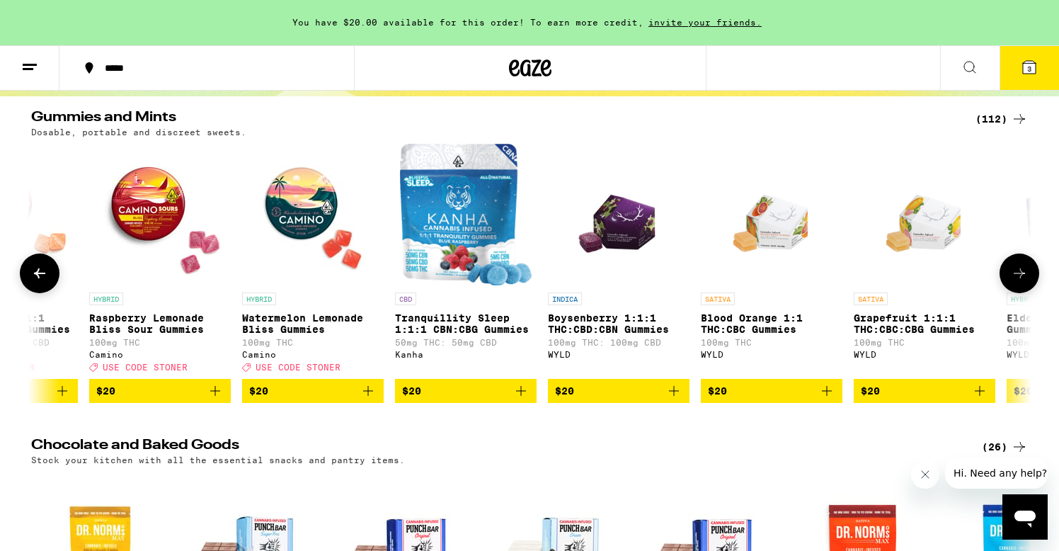
click at [1016, 282] on icon at bounding box center [1019, 273] width 17 height 17
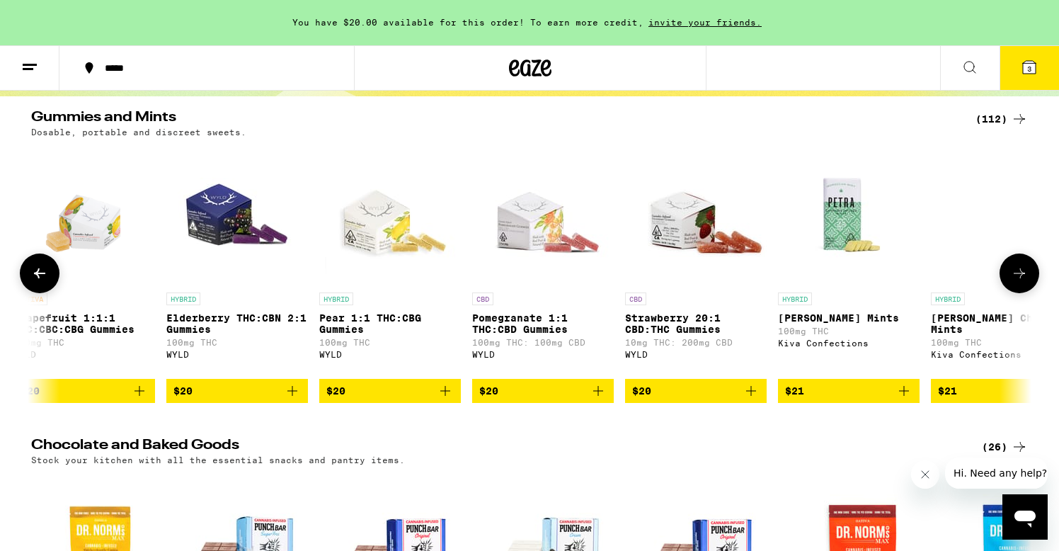
scroll to position [0, 11792]
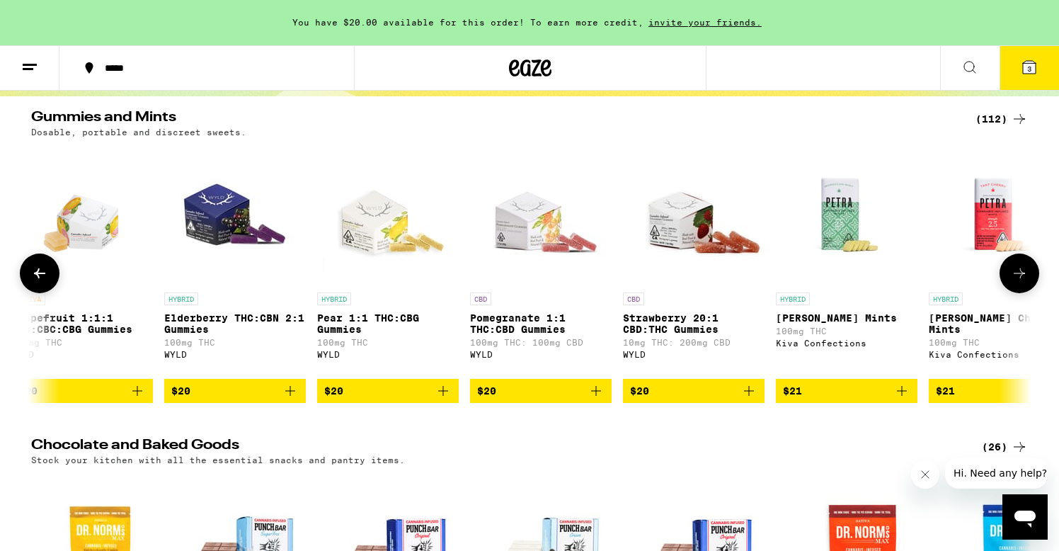
click at [1016, 282] on icon at bounding box center [1019, 273] width 17 height 17
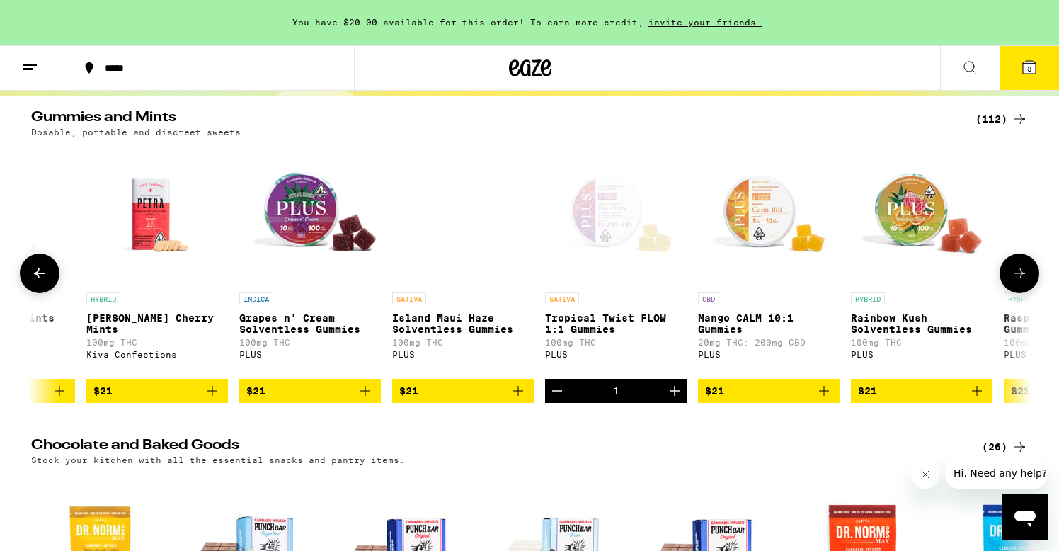
click at [823, 396] on icon "Add to bag" at bounding box center [824, 391] width 10 height 10
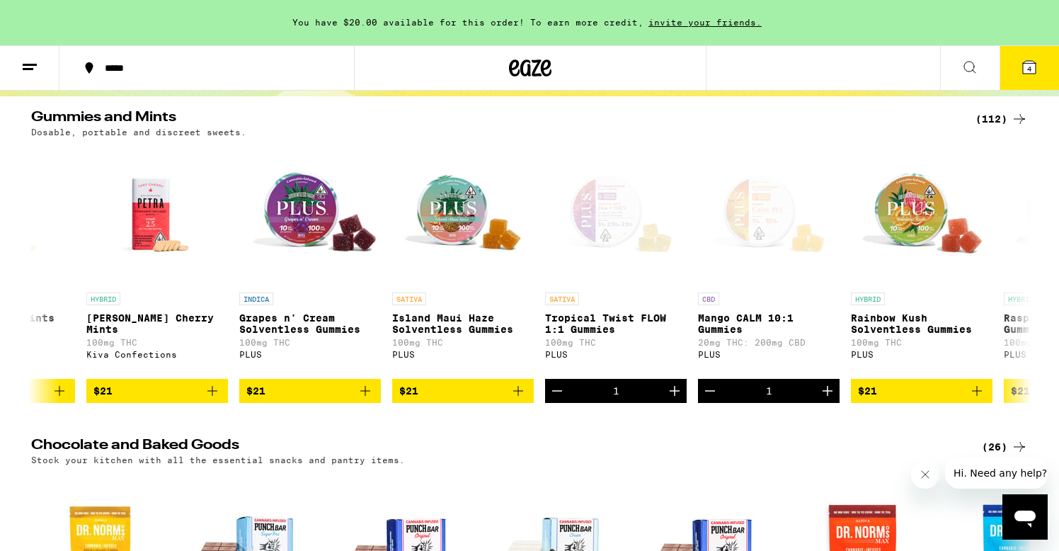
click at [1029, 67] on span "4" at bounding box center [1029, 68] width 4 height 8
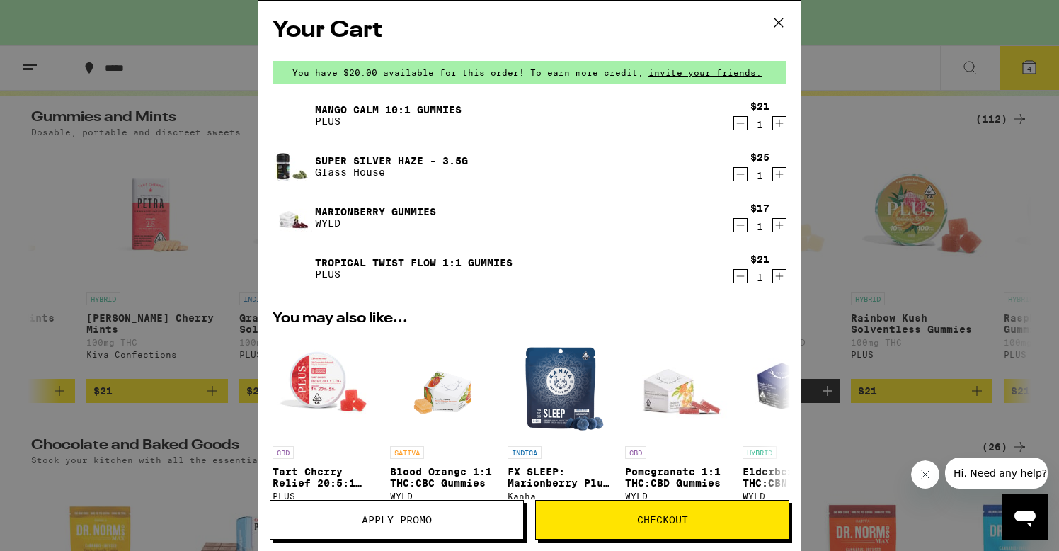
click at [631, 516] on span "Checkout" at bounding box center [662, 520] width 253 height 10
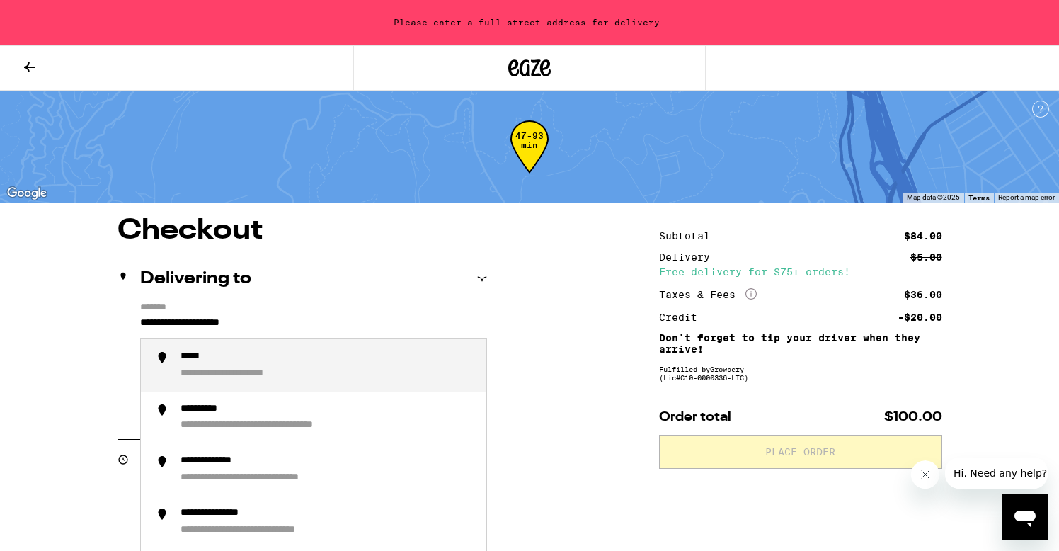
drag, startPoint x: 316, startPoint y: 330, endPoint x: 135, endPoint y: 317, distance: 181.6
click at [135, 317] on div "**********" at bounding box center [301, 363] width 369 height 122
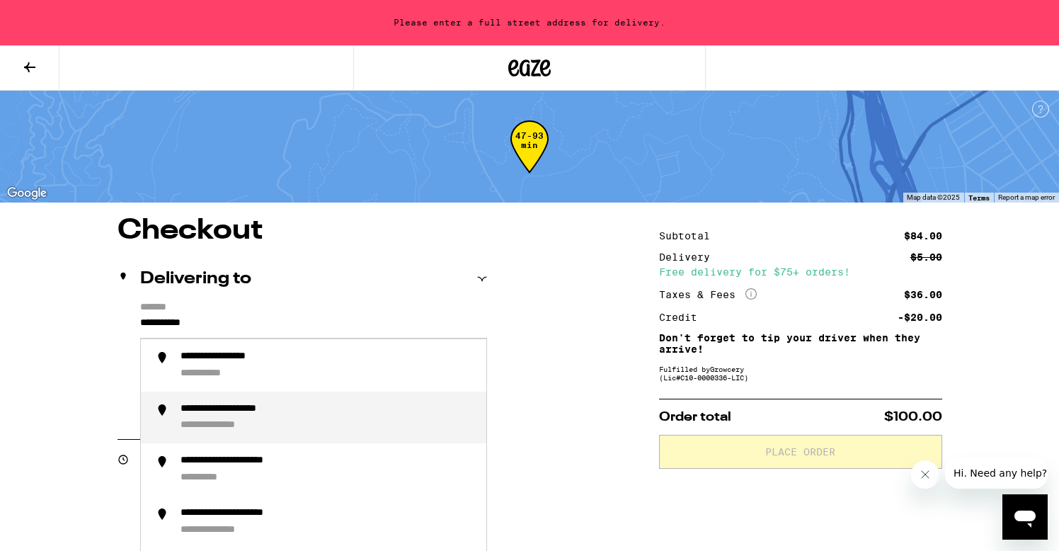
click at [200, 412] on div "**********" at bounding box center [247, 409] width 134 height 13
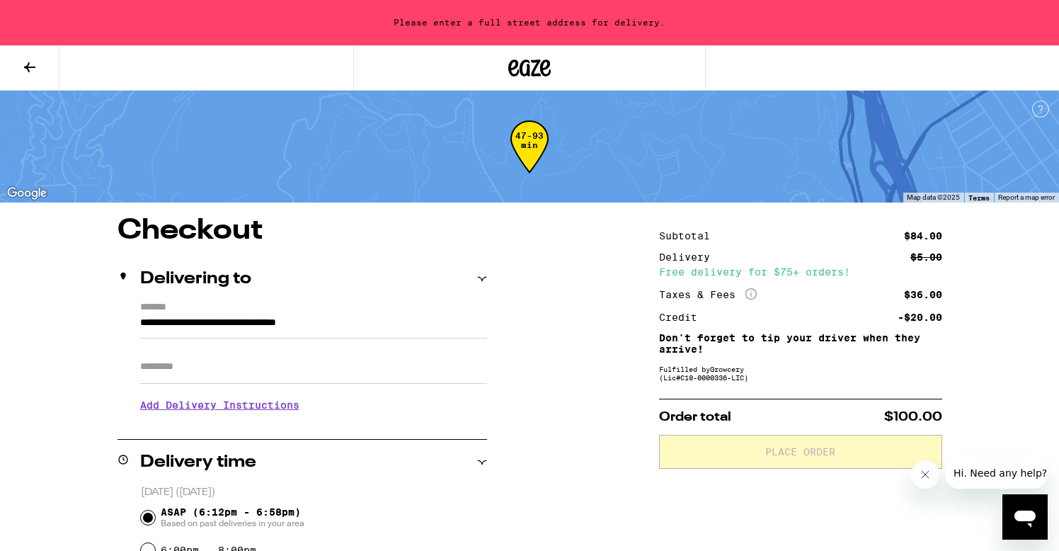
type input "**********"
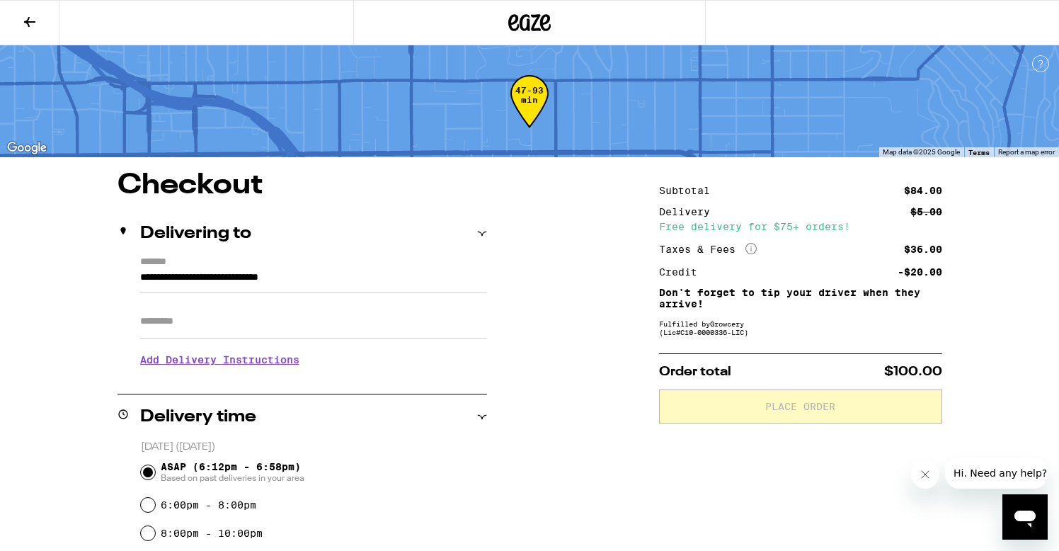
click at [230, 324] on input "Apt/Suite" at bounding box center [313, 321] width 347 height 34
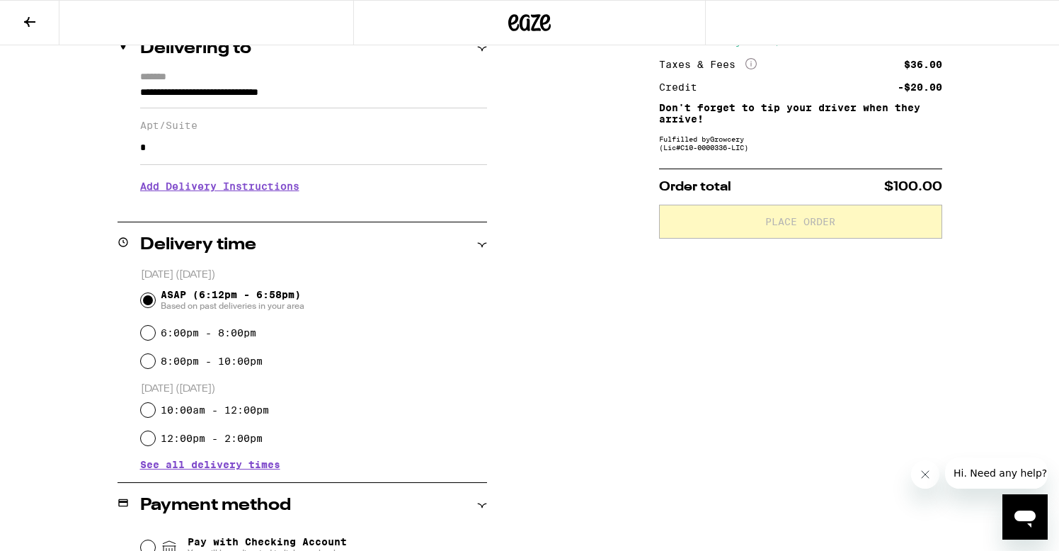
scroll to position [208, 0]
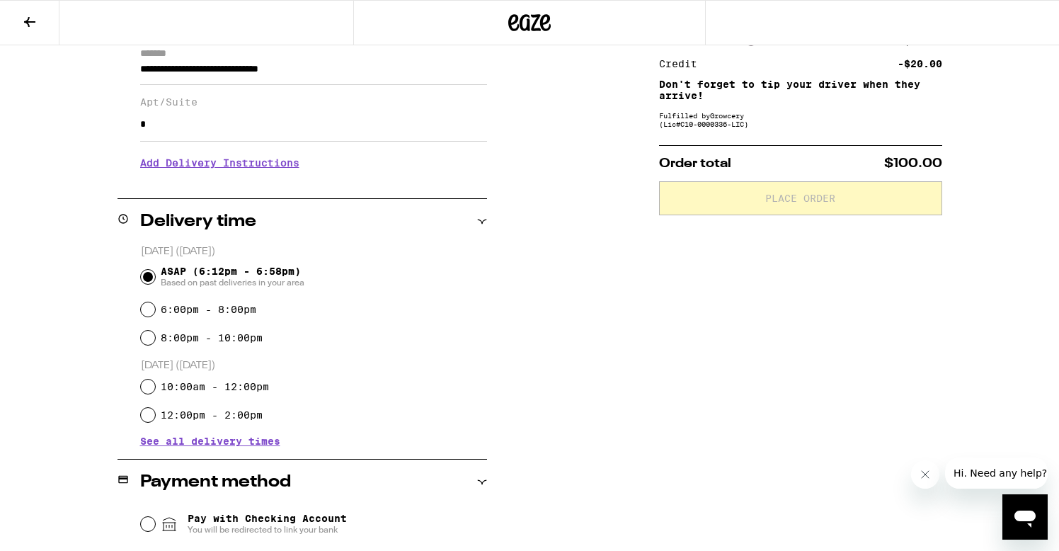
type input "*"
click at [214, 172] on h3 "Add Delivery Instructions" at bounding box center [313, 163] width 347 height 33
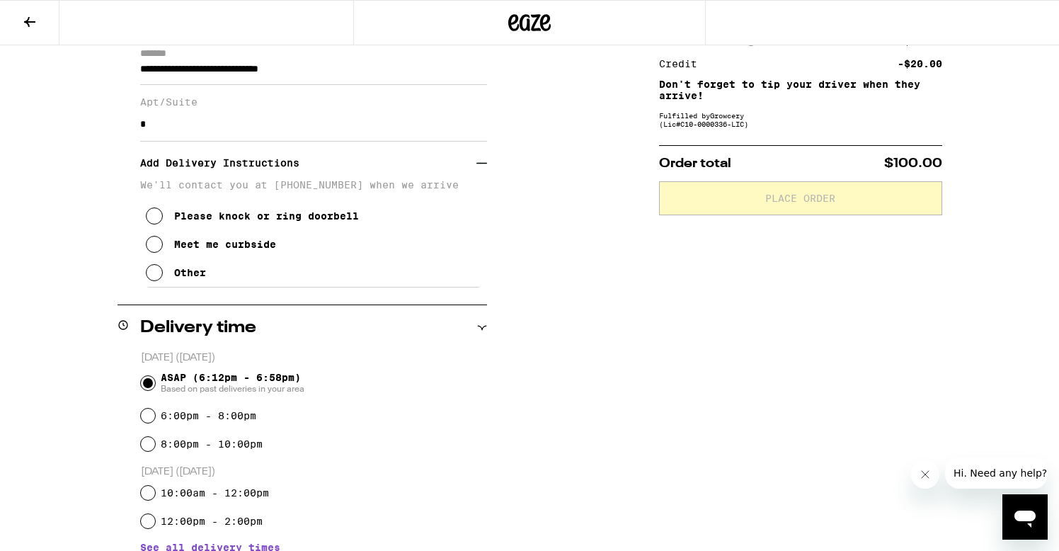
click at [156, 215] on icon at bounding box center [154, 215] width 17 height 17
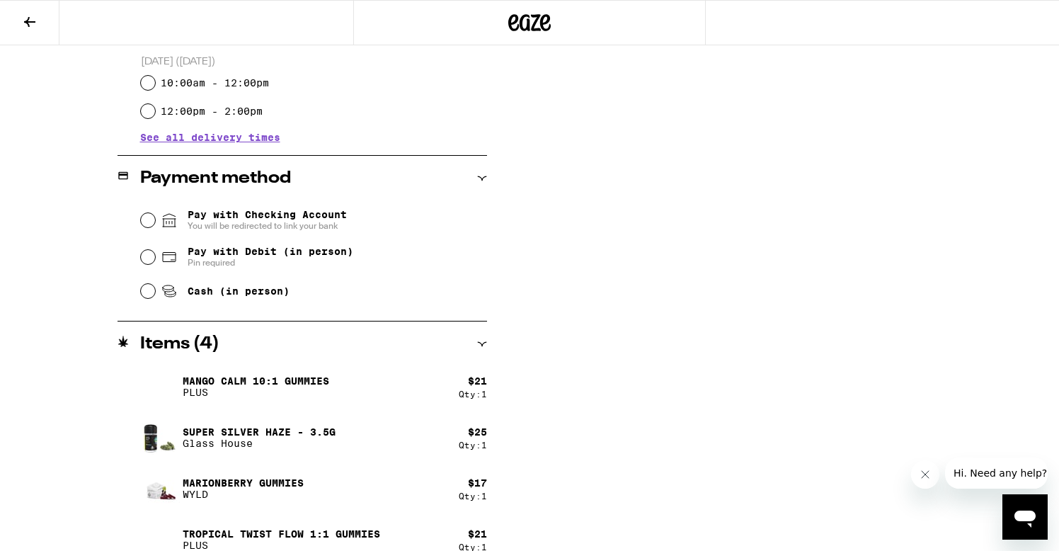
scroll to position [630, 0]
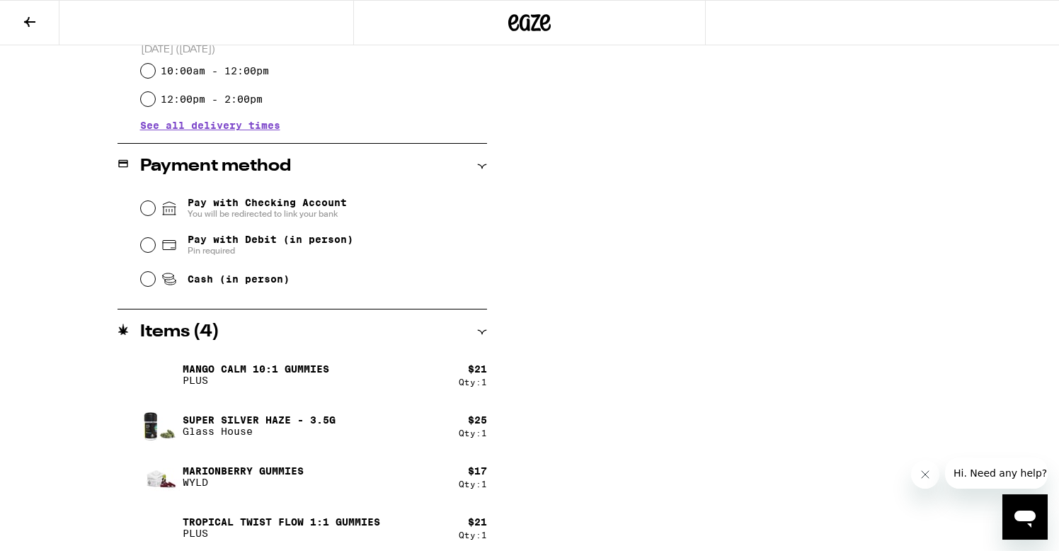
click at [149, 245] on input "Pay with Debit (in person) Pin required" at bounding box center [148, 245] width 14 height 14
radio input "true"
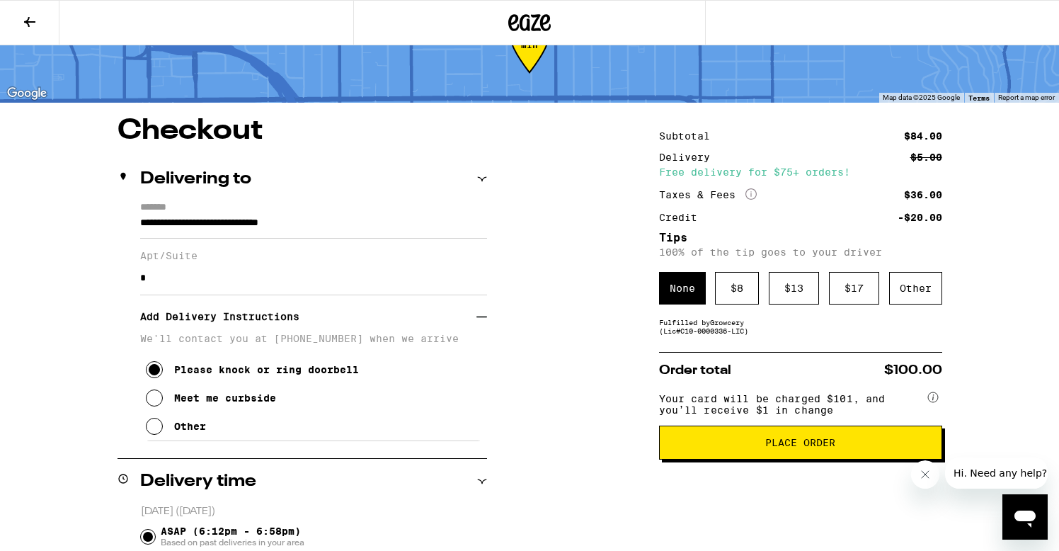
scroll to position [114, 0]
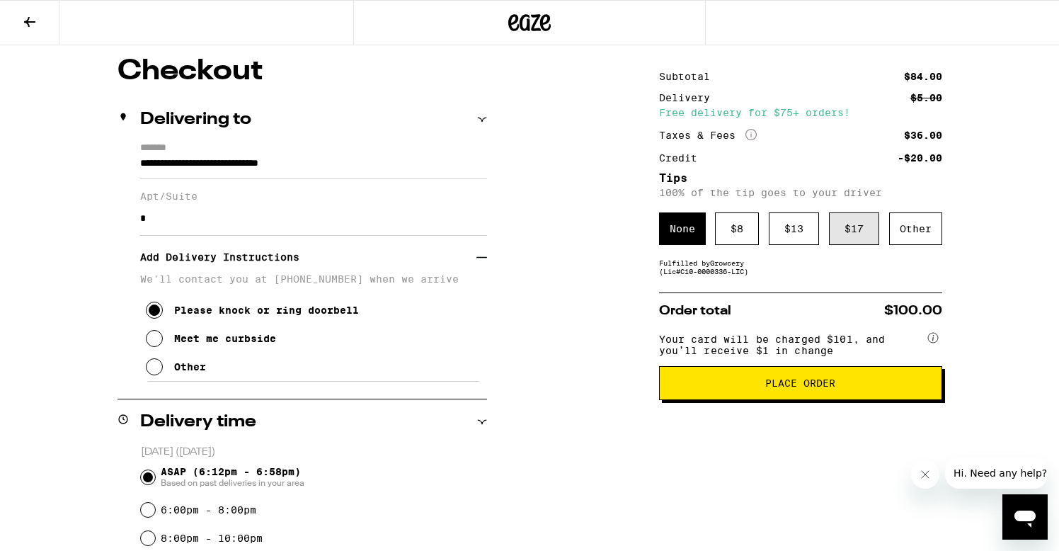
click at [844, 232] on div "$ 17" at bounding box center [854, 228] width 50 height 33
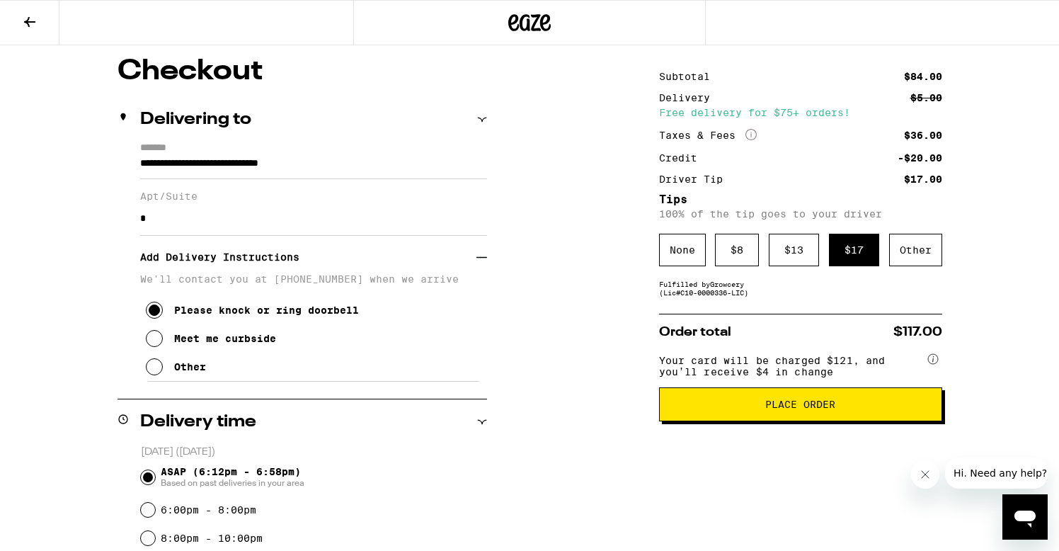
click at [819, 409] on span "Place Order" at bounding box center [800, 404] width 70 height 10
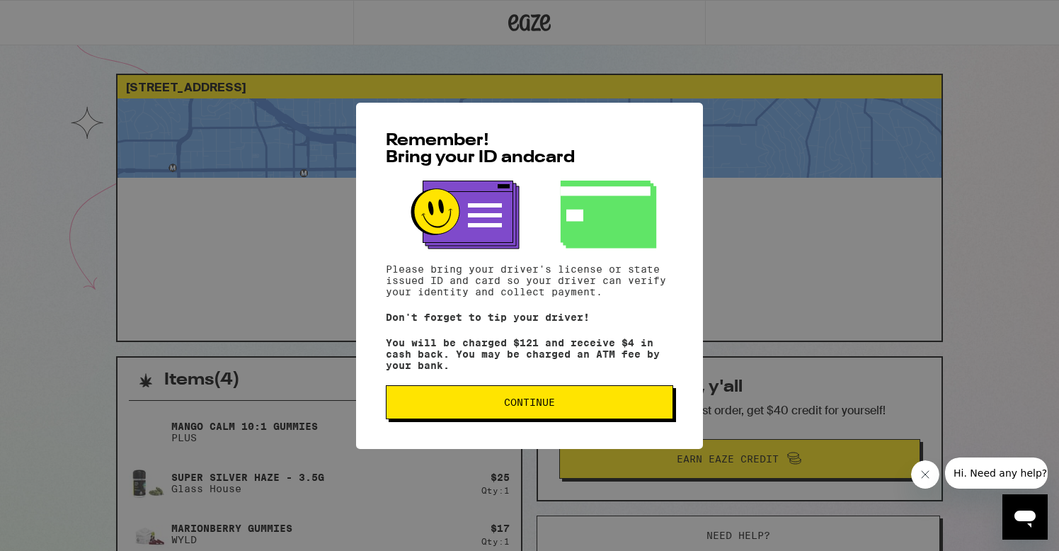
click at [635, 398] on button "Continue" at bounding box center [529, 402] width 287 height 34
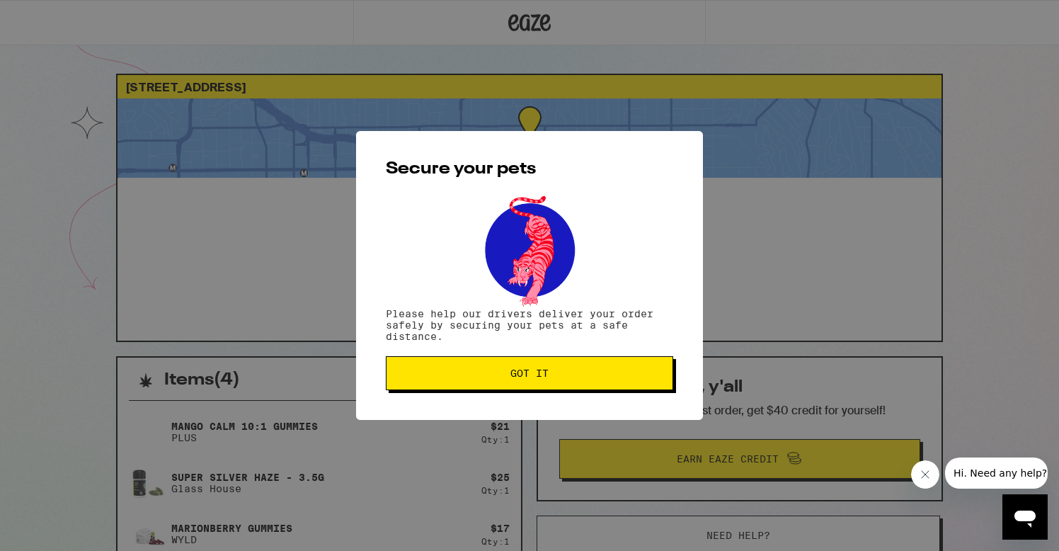
click at [627, 376] on span "Got it" at bounding box center [529, 373] width 263 height 10
